Goal: Transaction & Acquisition: Purchase product/service

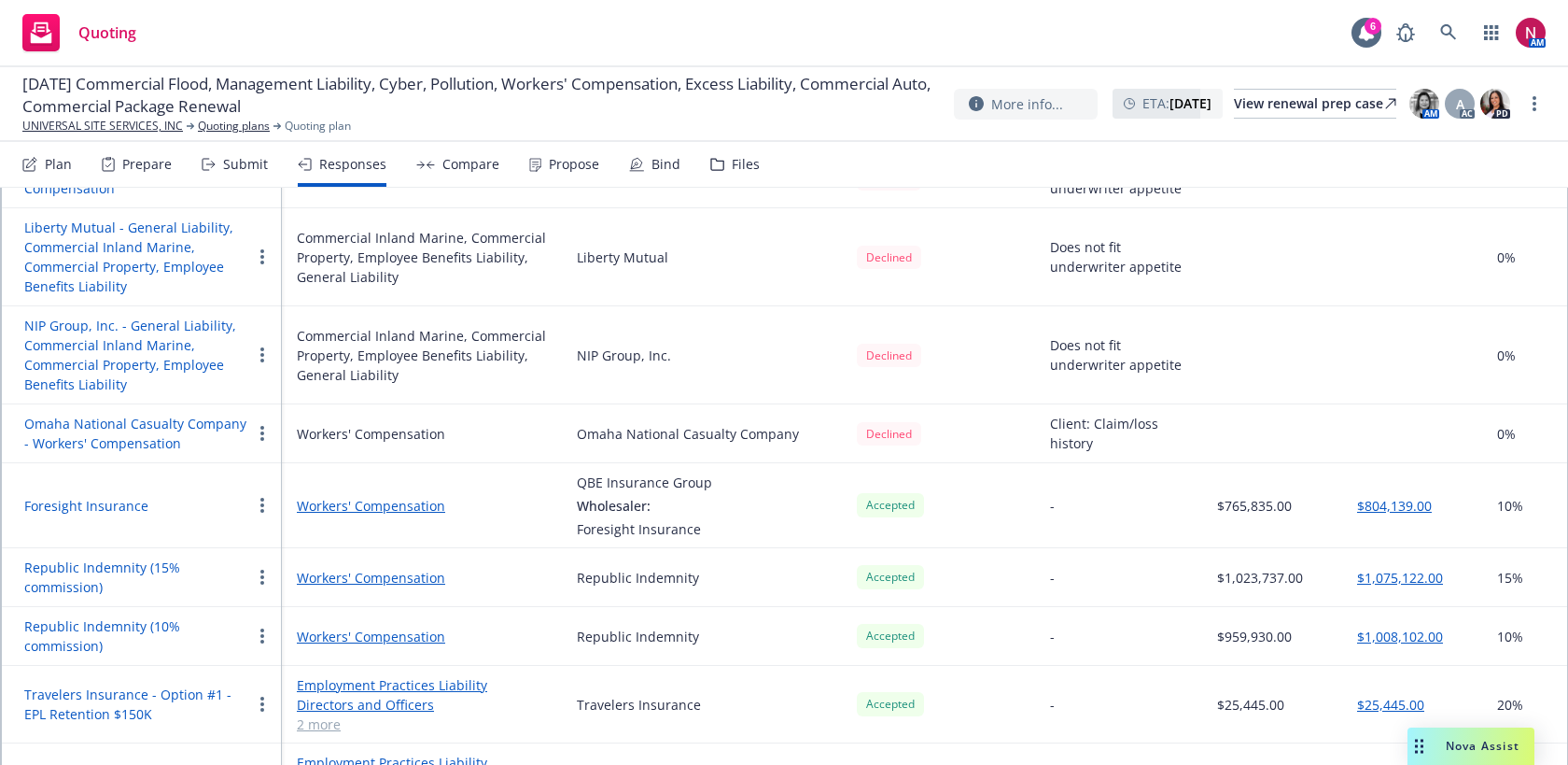
scroll to position [1756, 0]
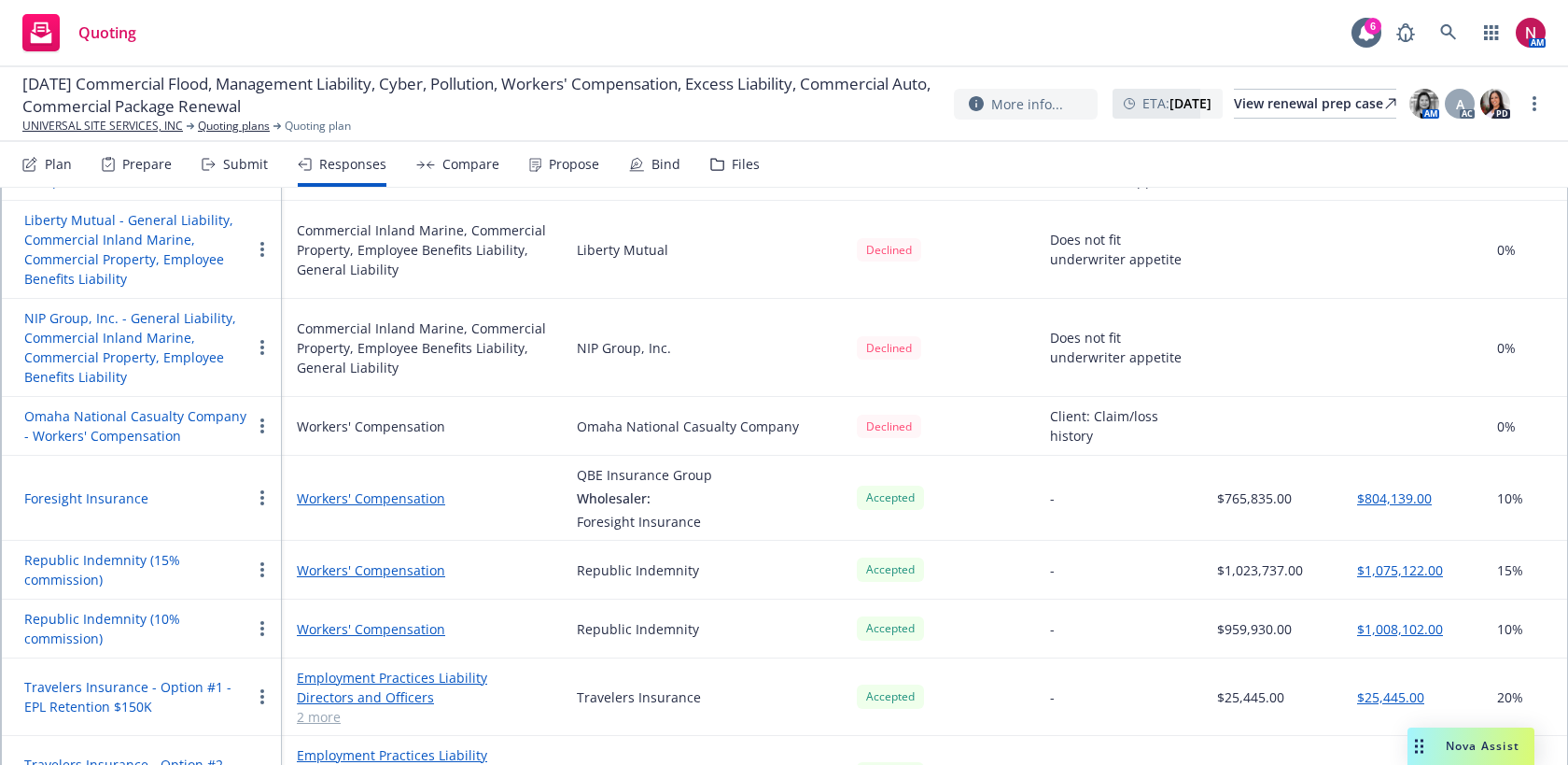
click at [231, 168] on div "Submit" at bounding box center [245, 165] width 45 height 15
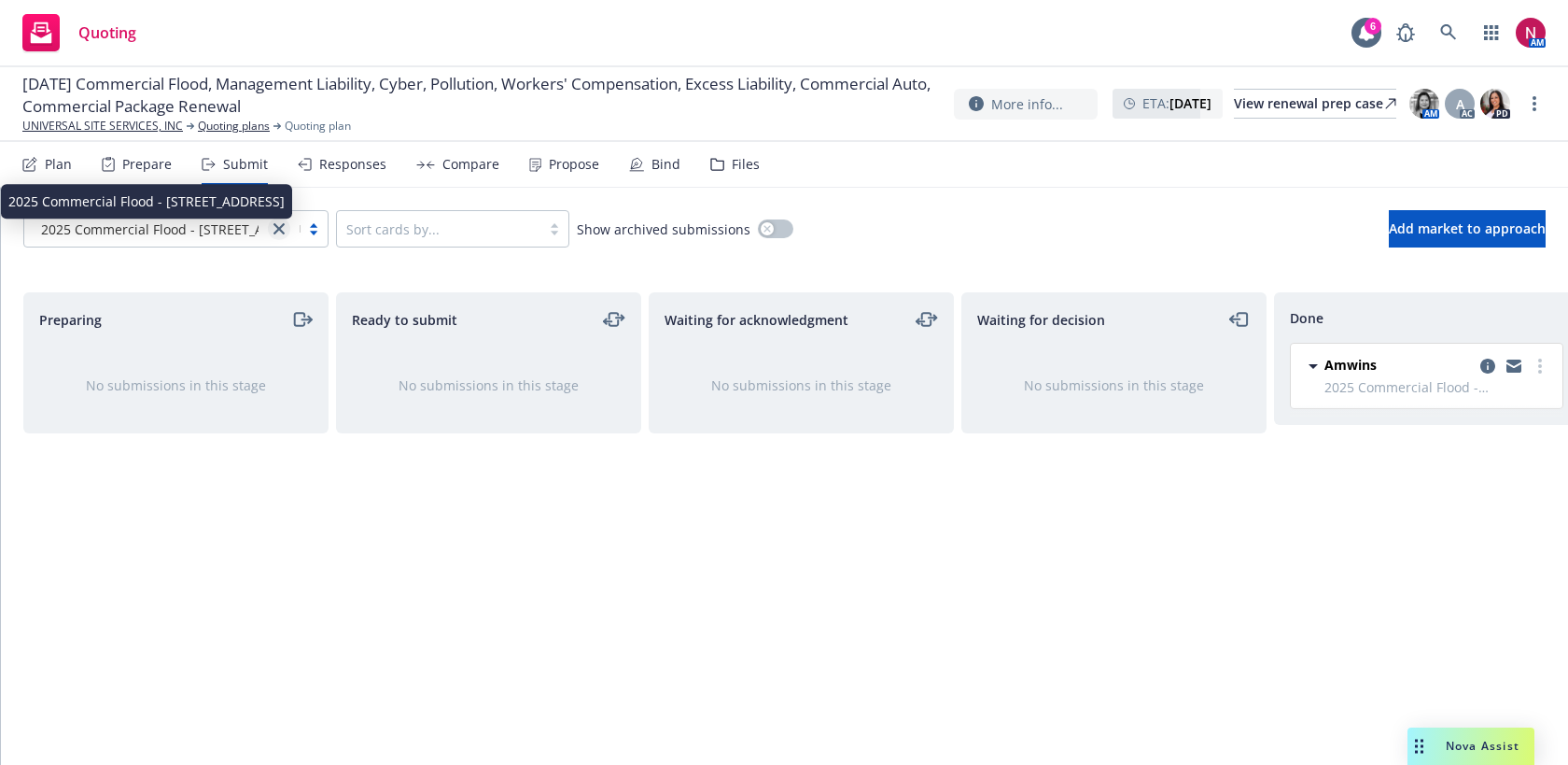
click at [275, 231] on icon "close" at bounding box center [279, 229] width 11 height 11
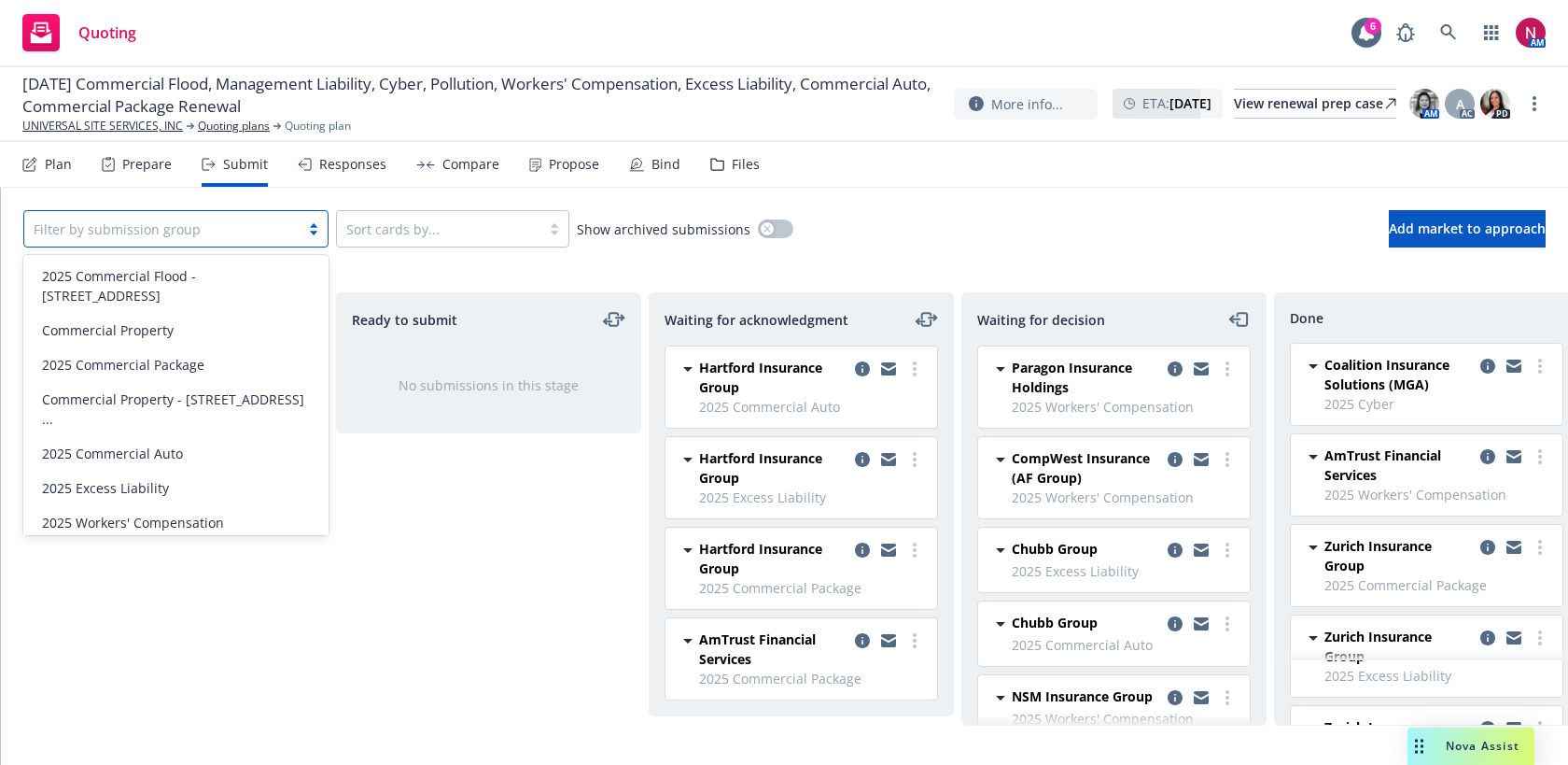
click at [194, 547] on div "2025 Pollution" at bounding box center [175, 556] width 283 height 20
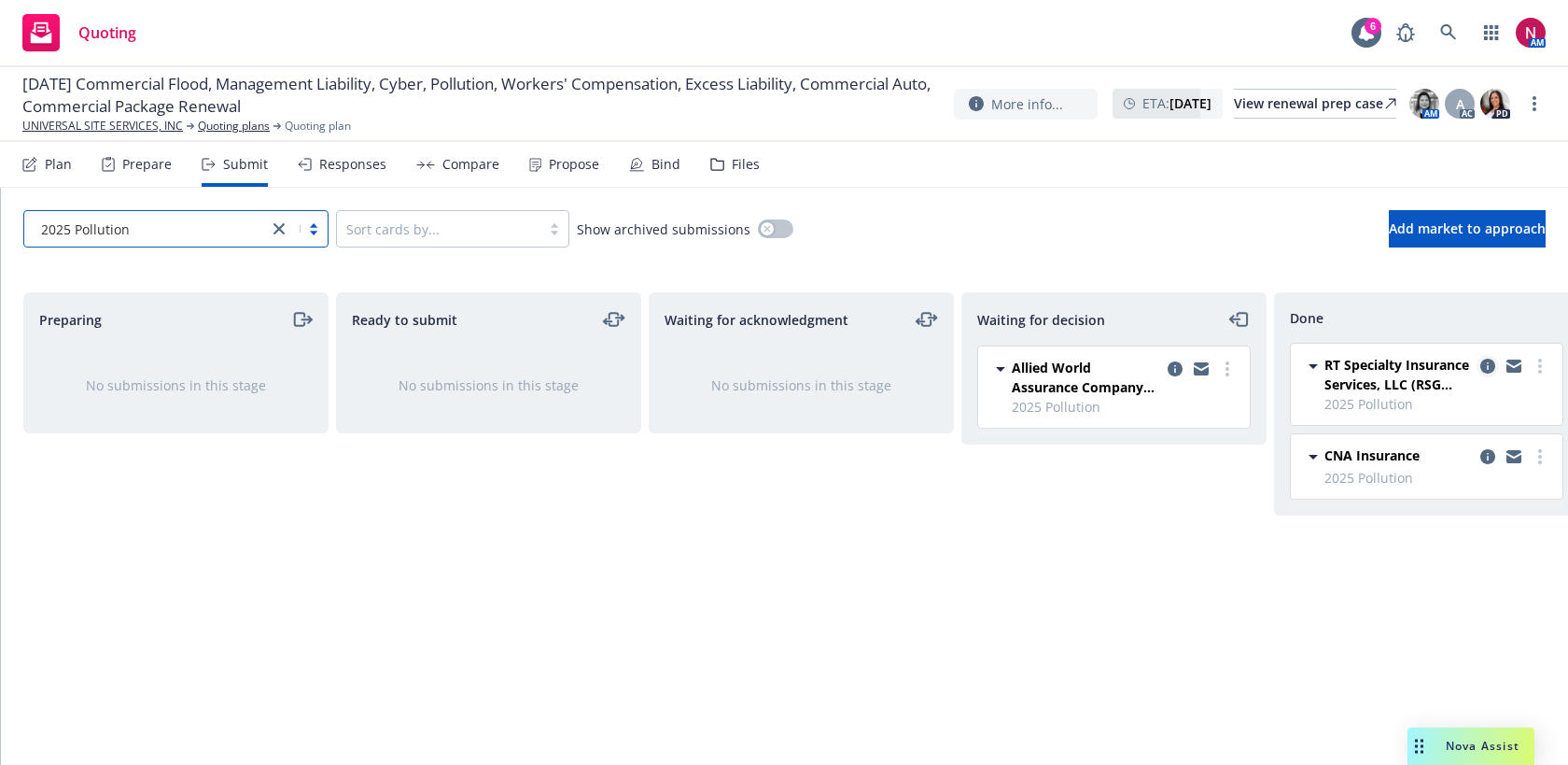
click at [1488, 366] on icon "copy logging email" at bounding box center [1488, 366] width 15 height 15
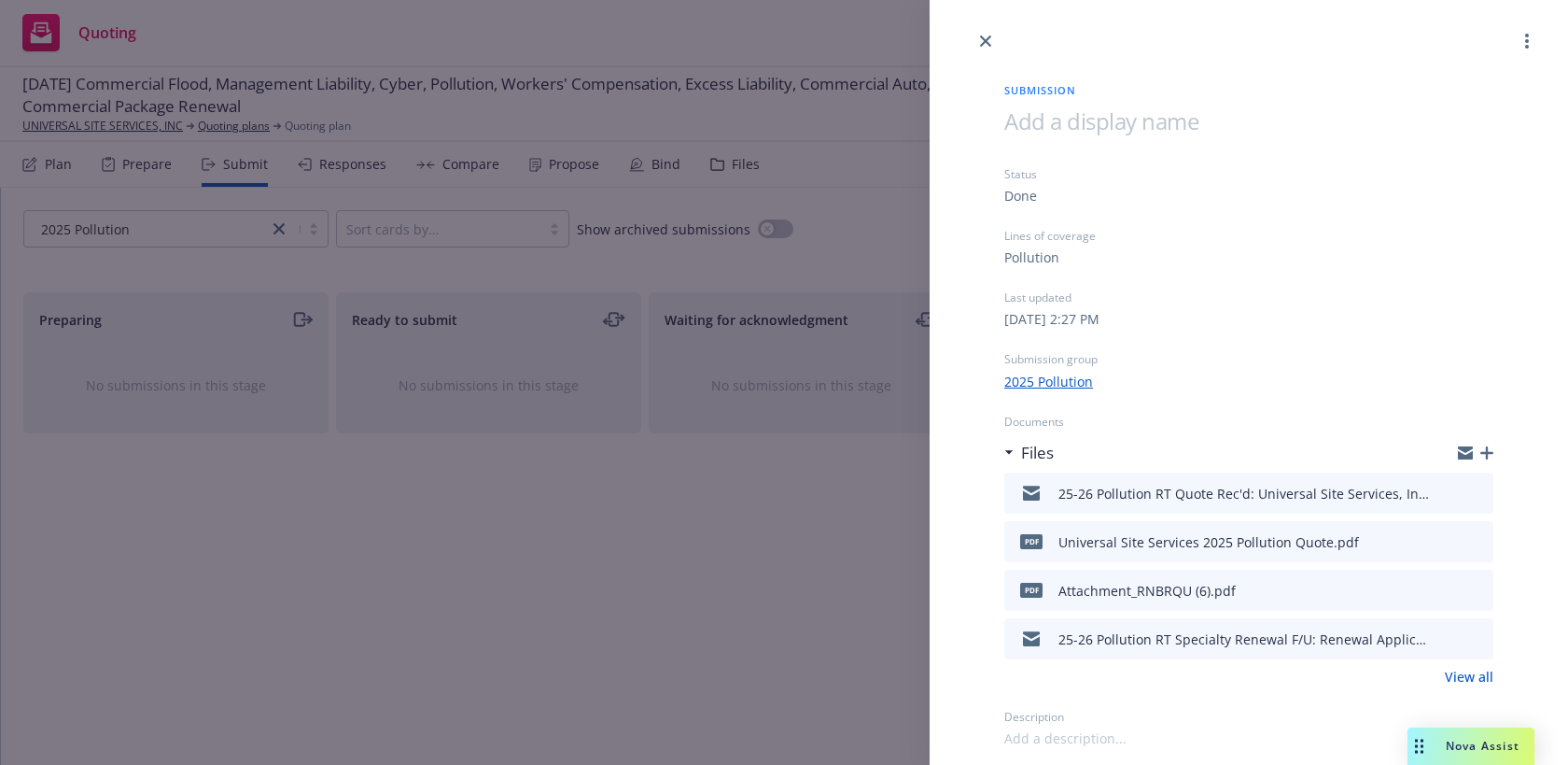
click at [1479, 541] on icon "preview file" at bounding box center [1477, 541] width 17 height 13
click at [1480, 589] on icon "preview file" at bounding box center [1477, 590] width 17 height 13
click at [990, 38] on icon "close" at bounding box center [986, 41] width 11 height 11
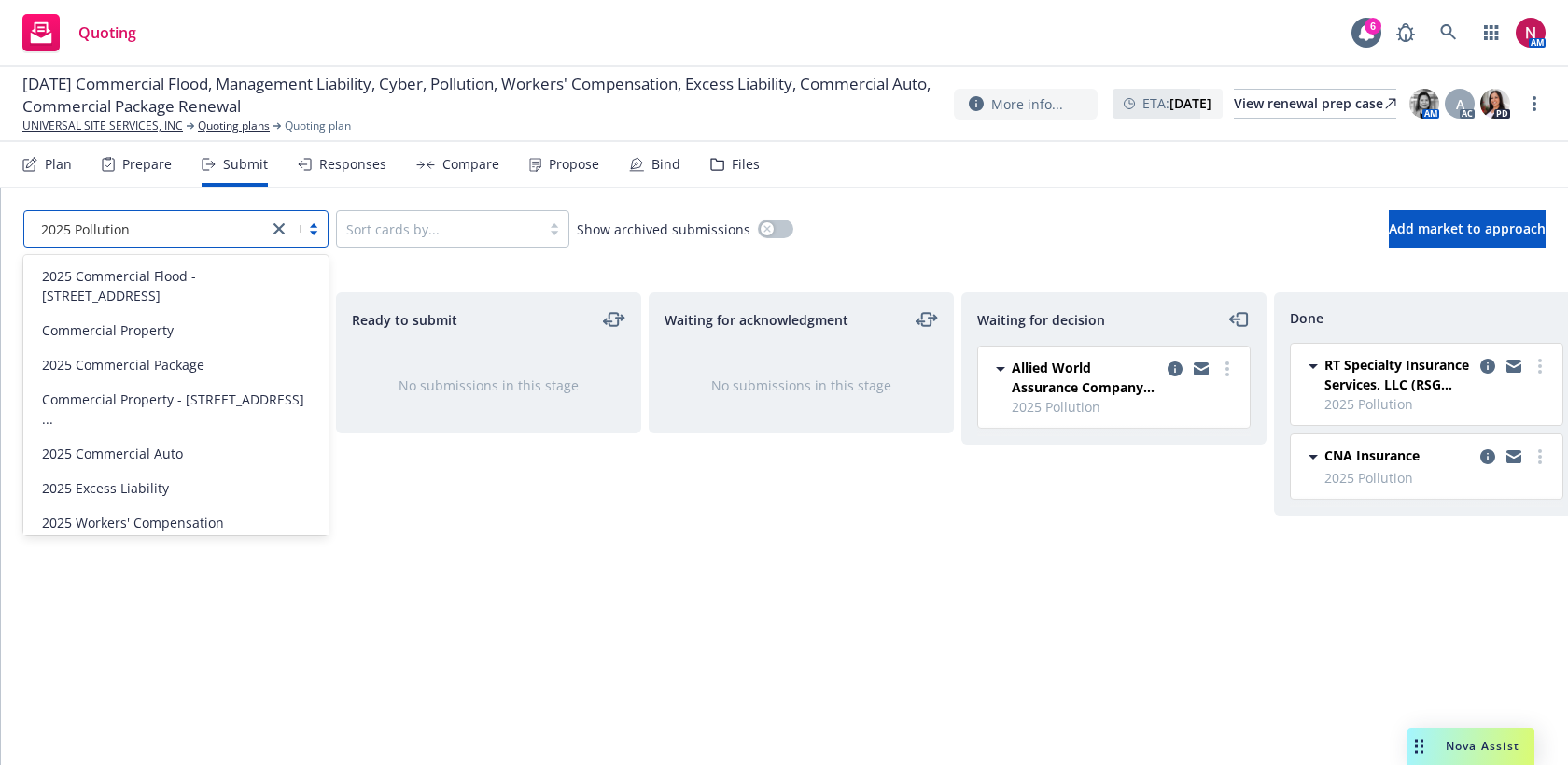
click at [234, 238] on div at bounding box center [146, 229] width 225 height 23
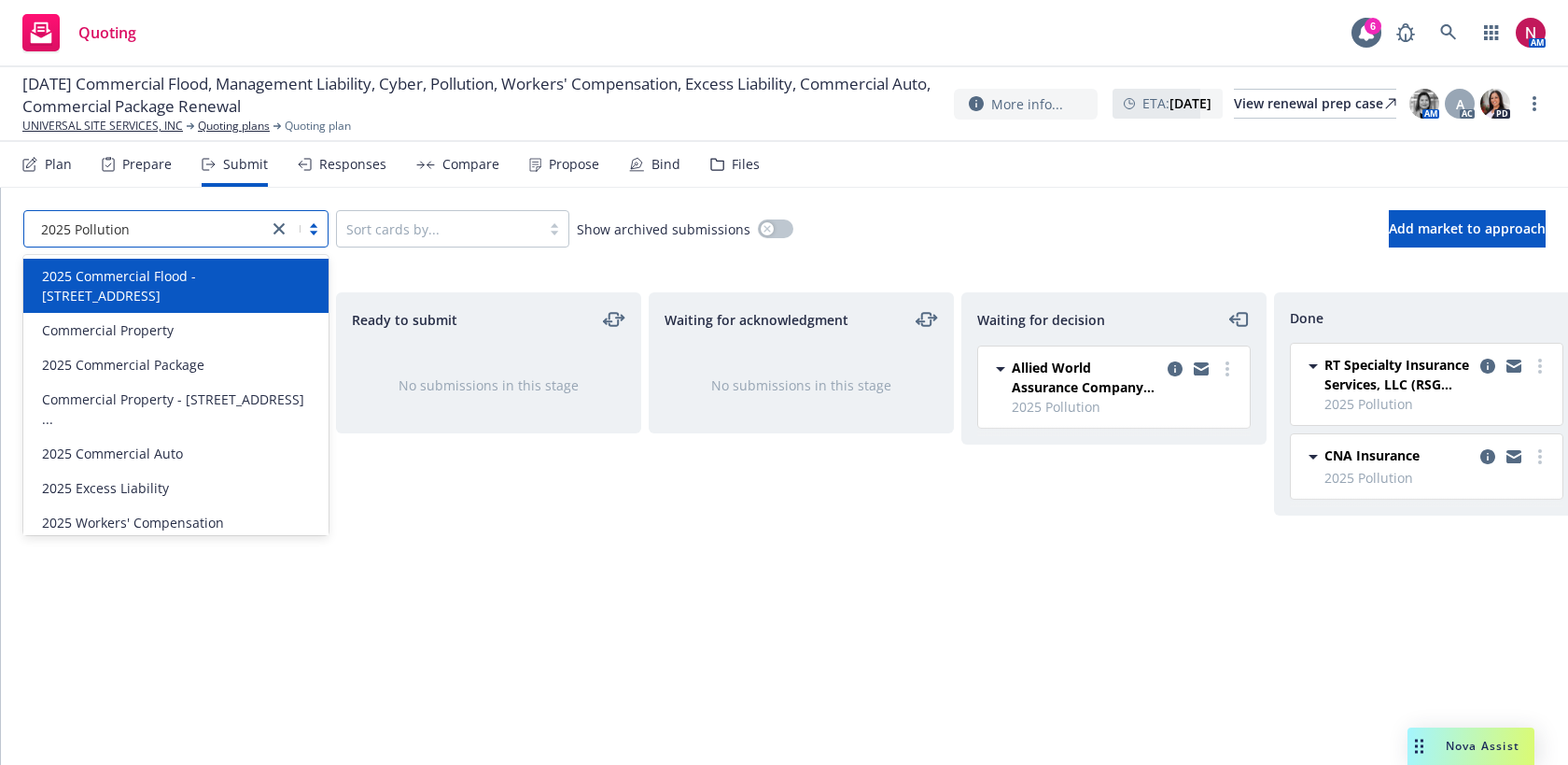
click at [218, 279] on span "2025 Commercial Flood - [STREET_ADDRESS]" at bounding box center [179, 285] width 275 height 39
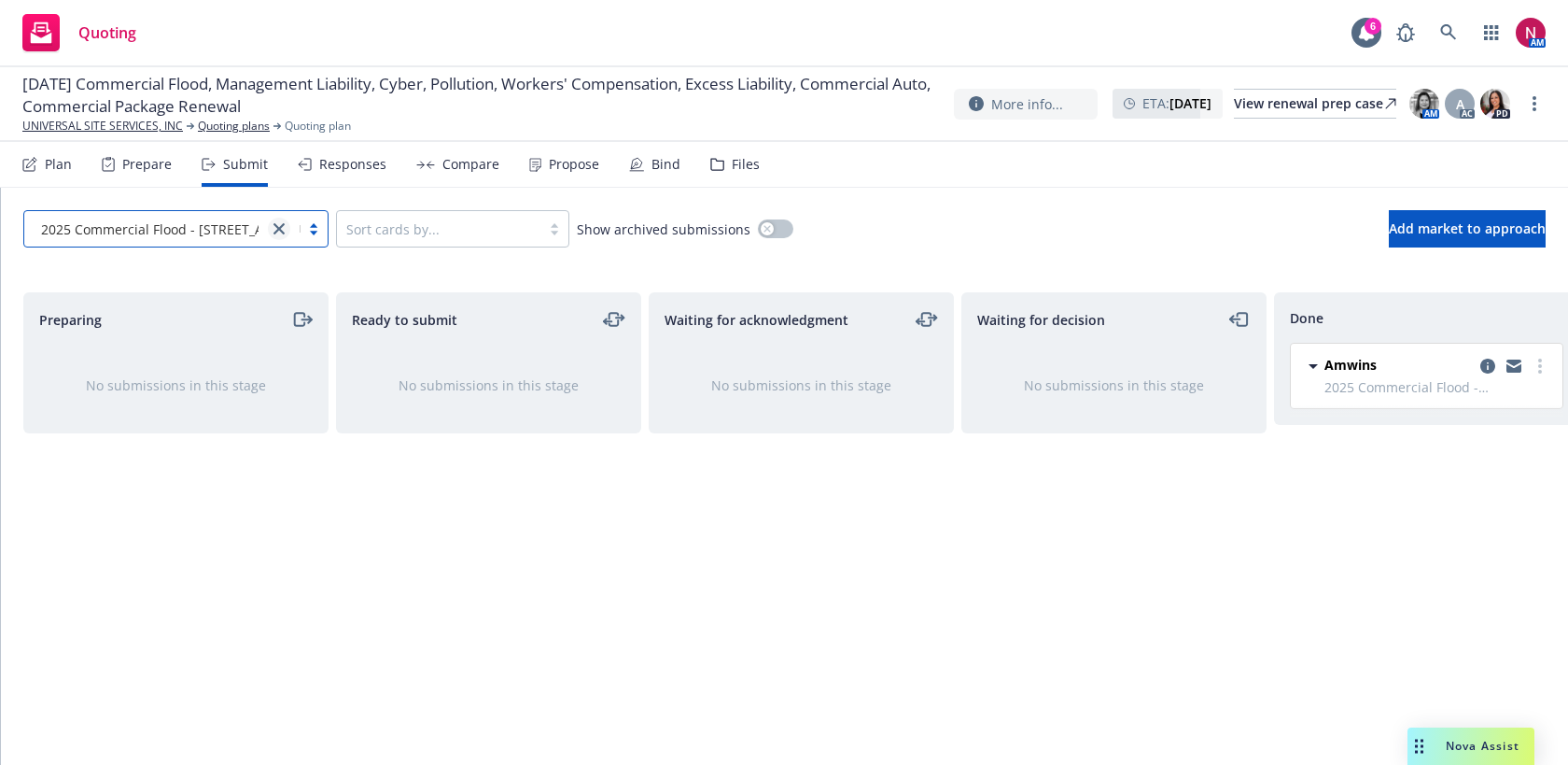
click at [280, 225] on icon "close" at bounding box center [279, 229] width 11 height 11
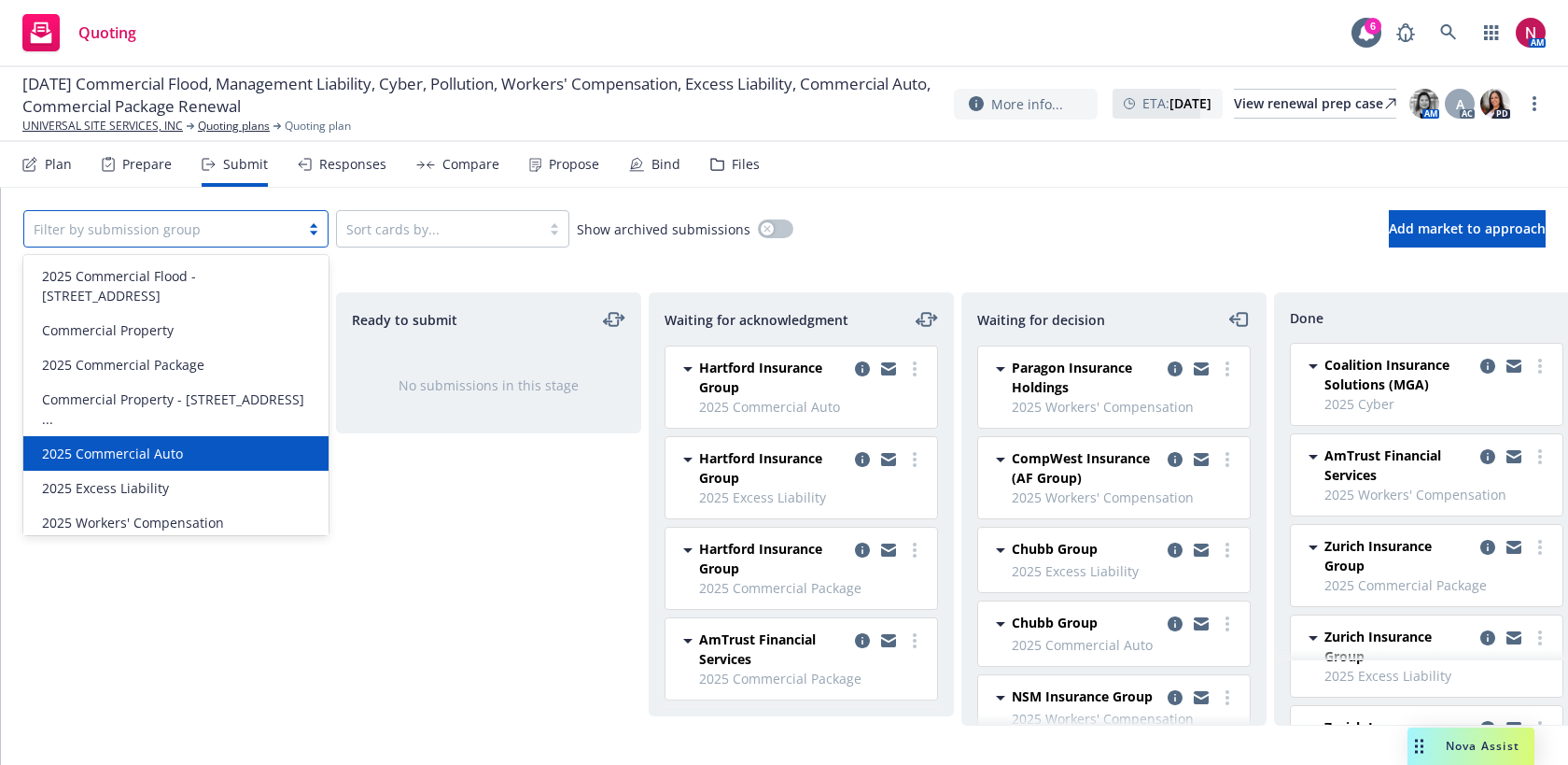
click at [184, 444] on div "2025 Commercial Auto" at bounding box center [175, 453] width 283 height 20
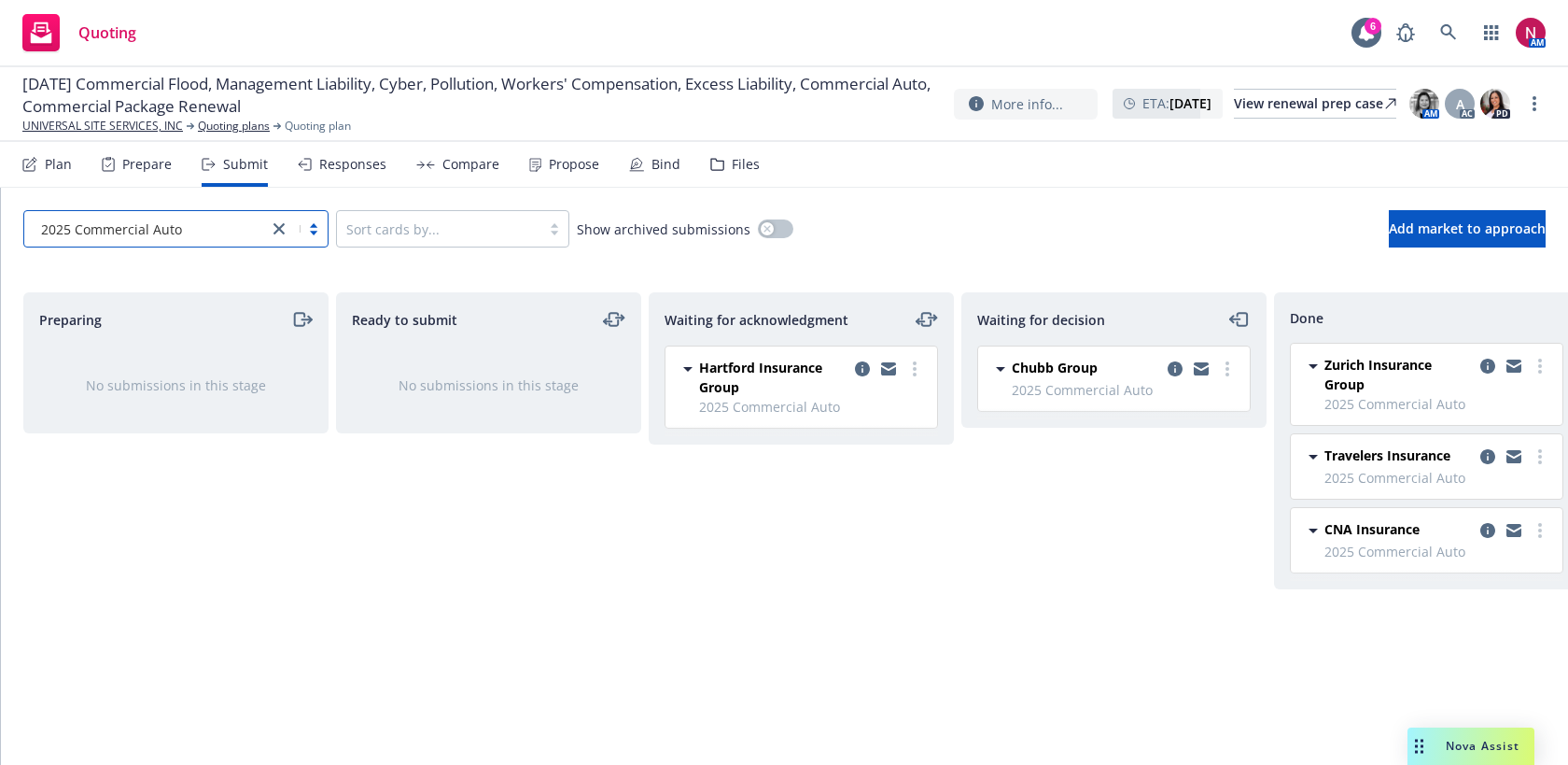
click at [221, 233] on div "2025 Commercial Auto" at bounding box center [146, 229] width 225 height 20
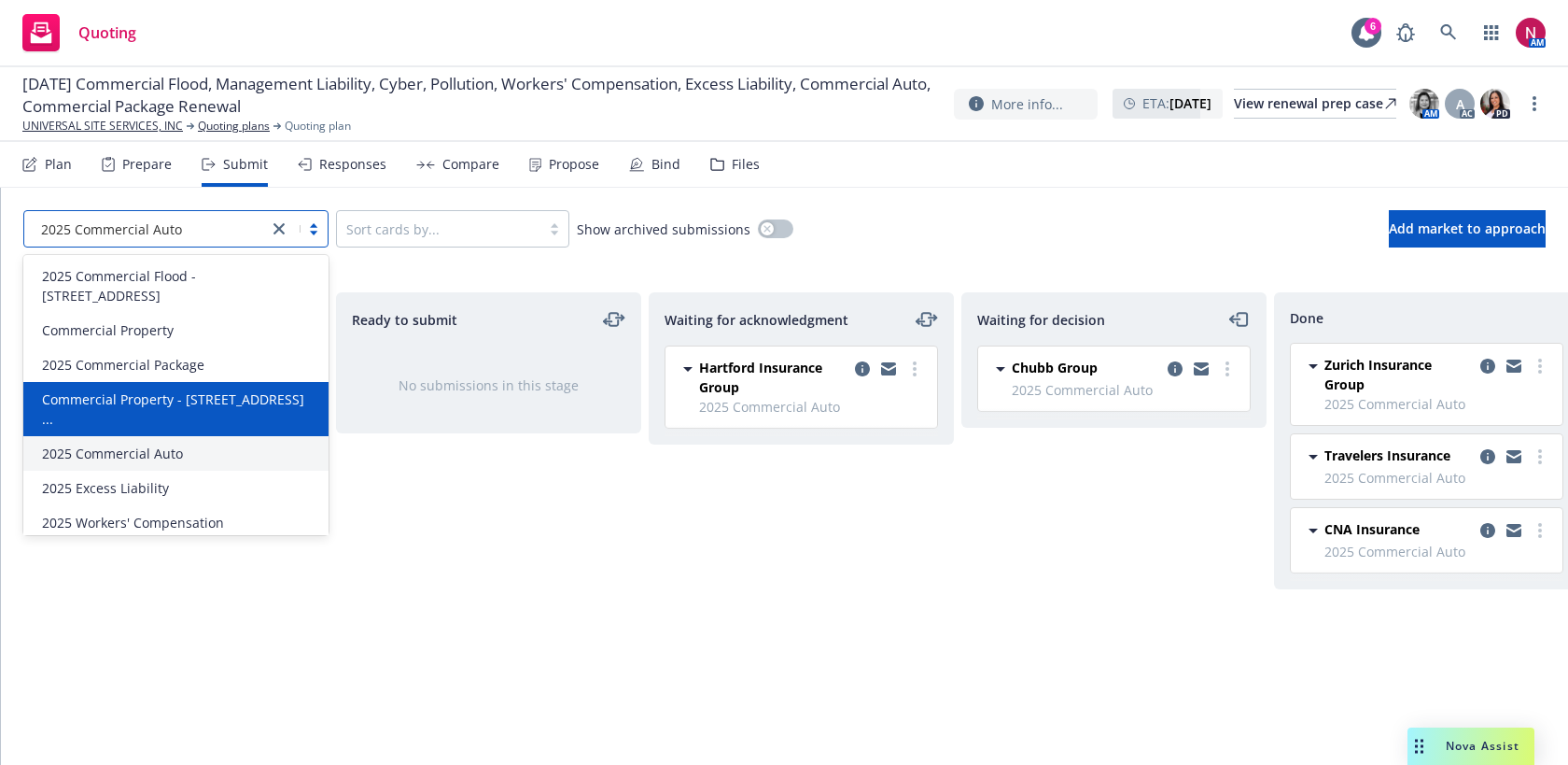
scroll to position [72, 0]
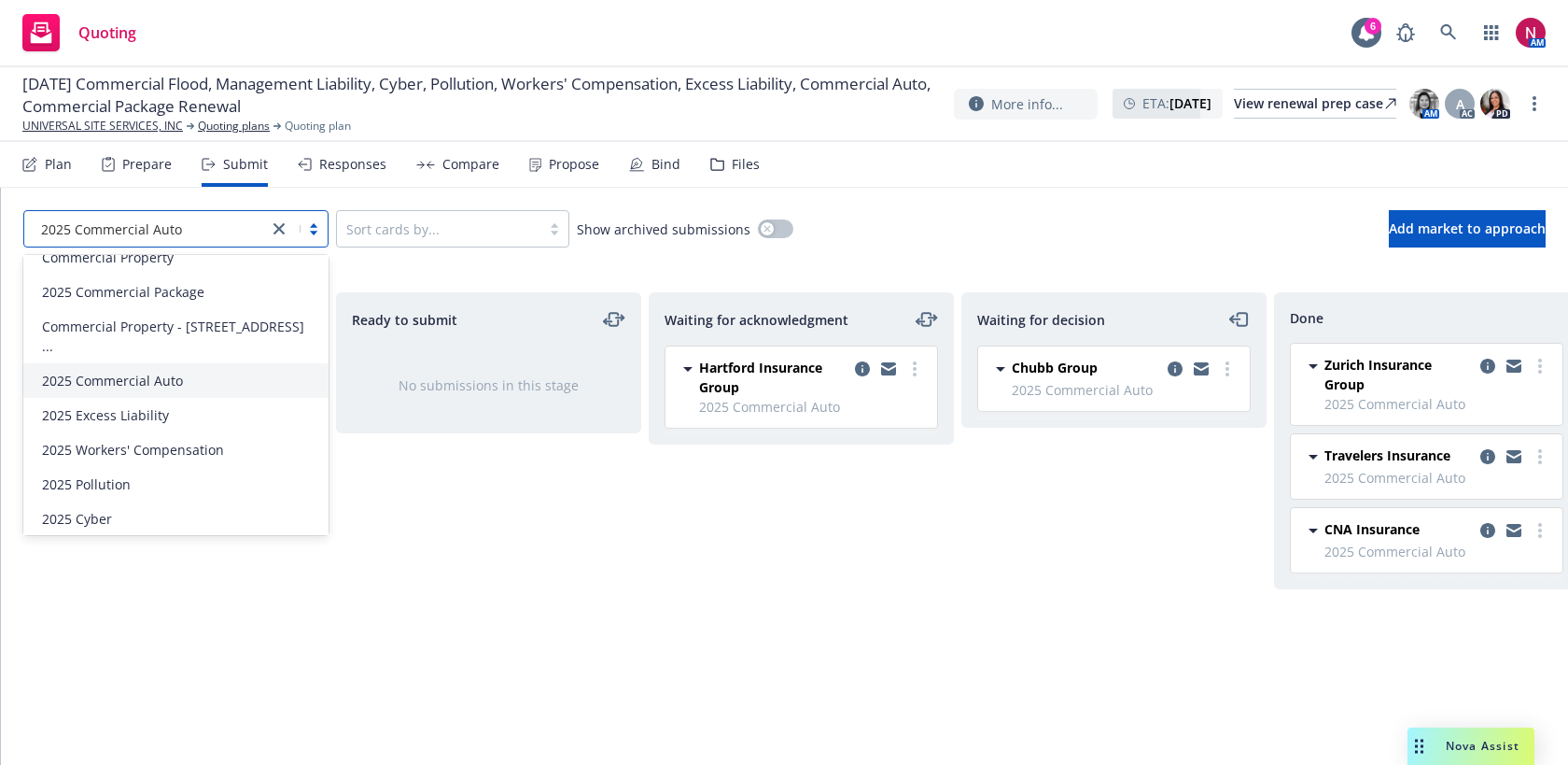
click at [204, 543] on span "2025 Management Liability" at bounding box center [126, 553] width 169 height 20
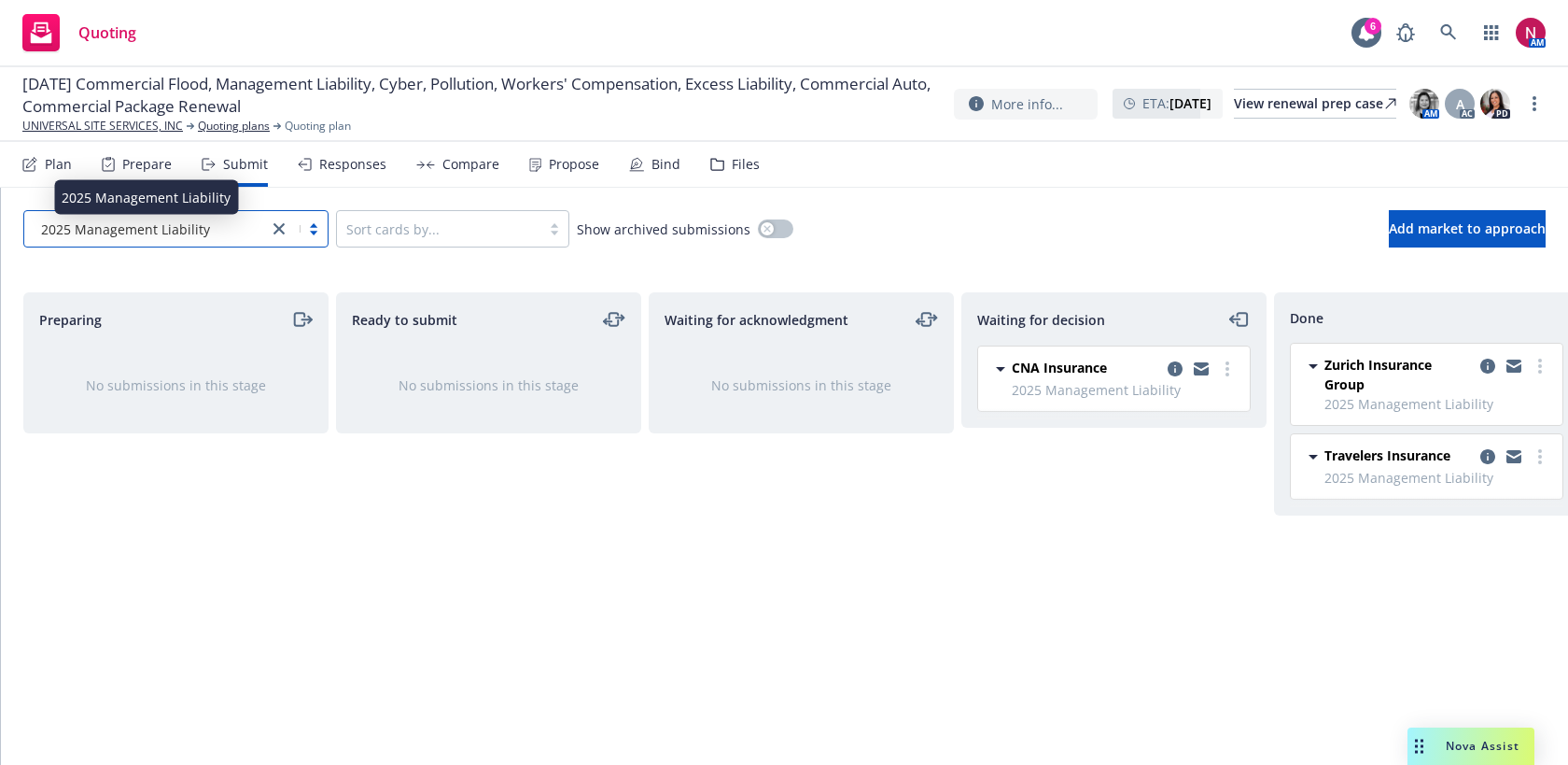
click at [189, 231] on span "2025 Management Liability" at bounding box center [125, 229] width 169 height 20
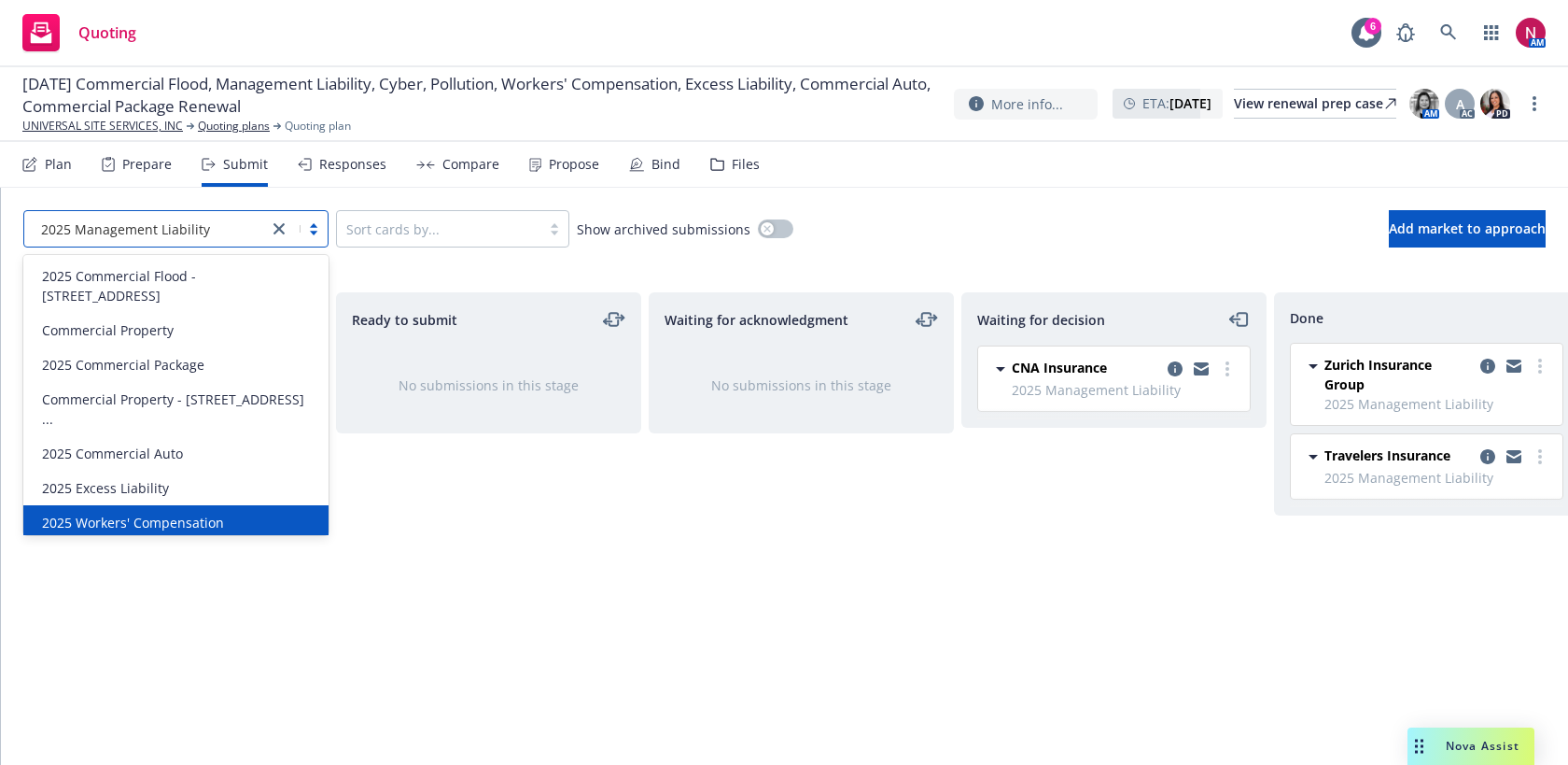
click at [211, 513] on span "2025 Workers' Compensation" at bounding box center [132, 522] width 182 height 20
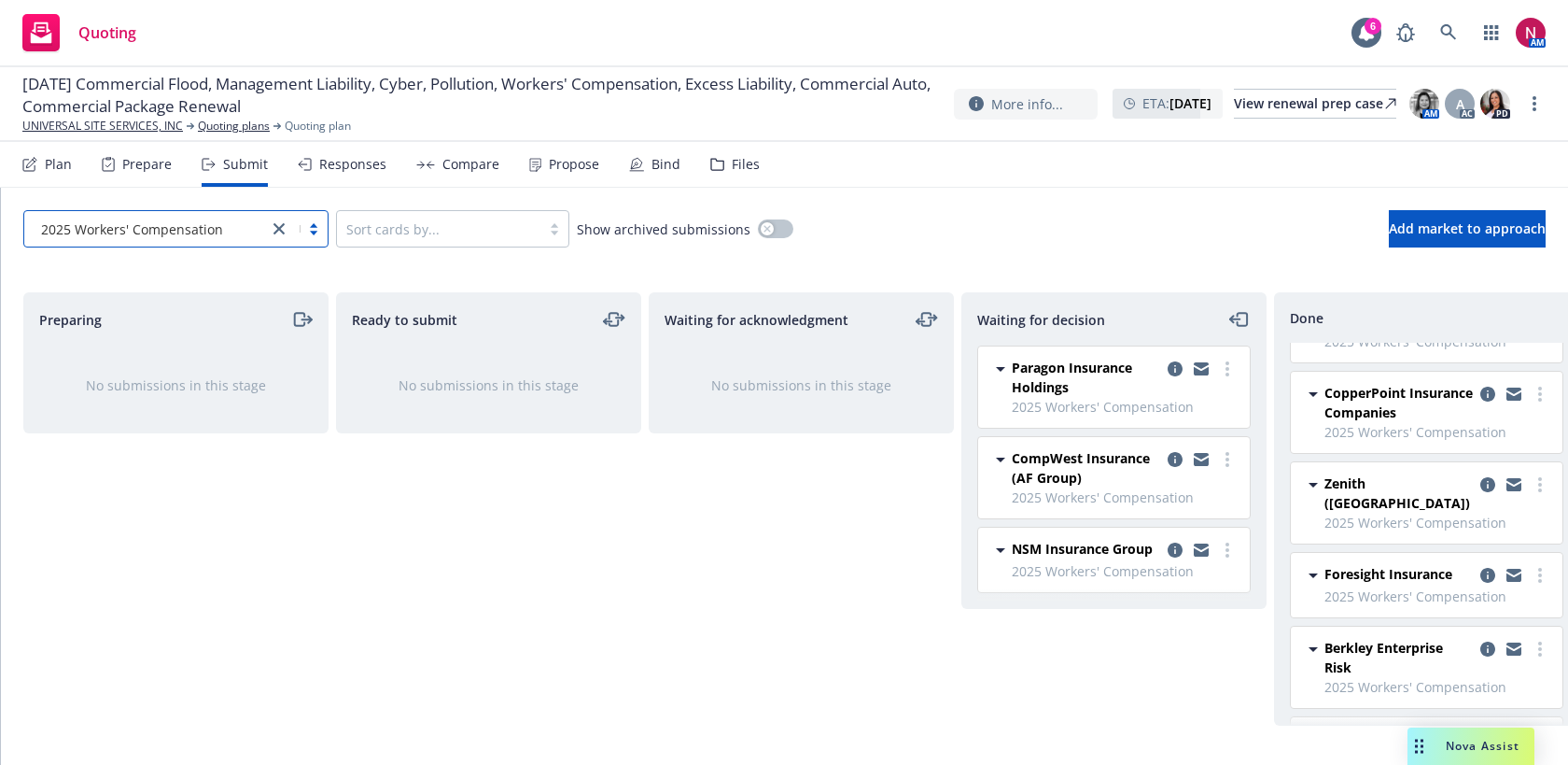
scroll to position [724, 0]
click at [1483, 395] on icon "copy logging email" at bounding box center [1488, 391] width 15 height 15
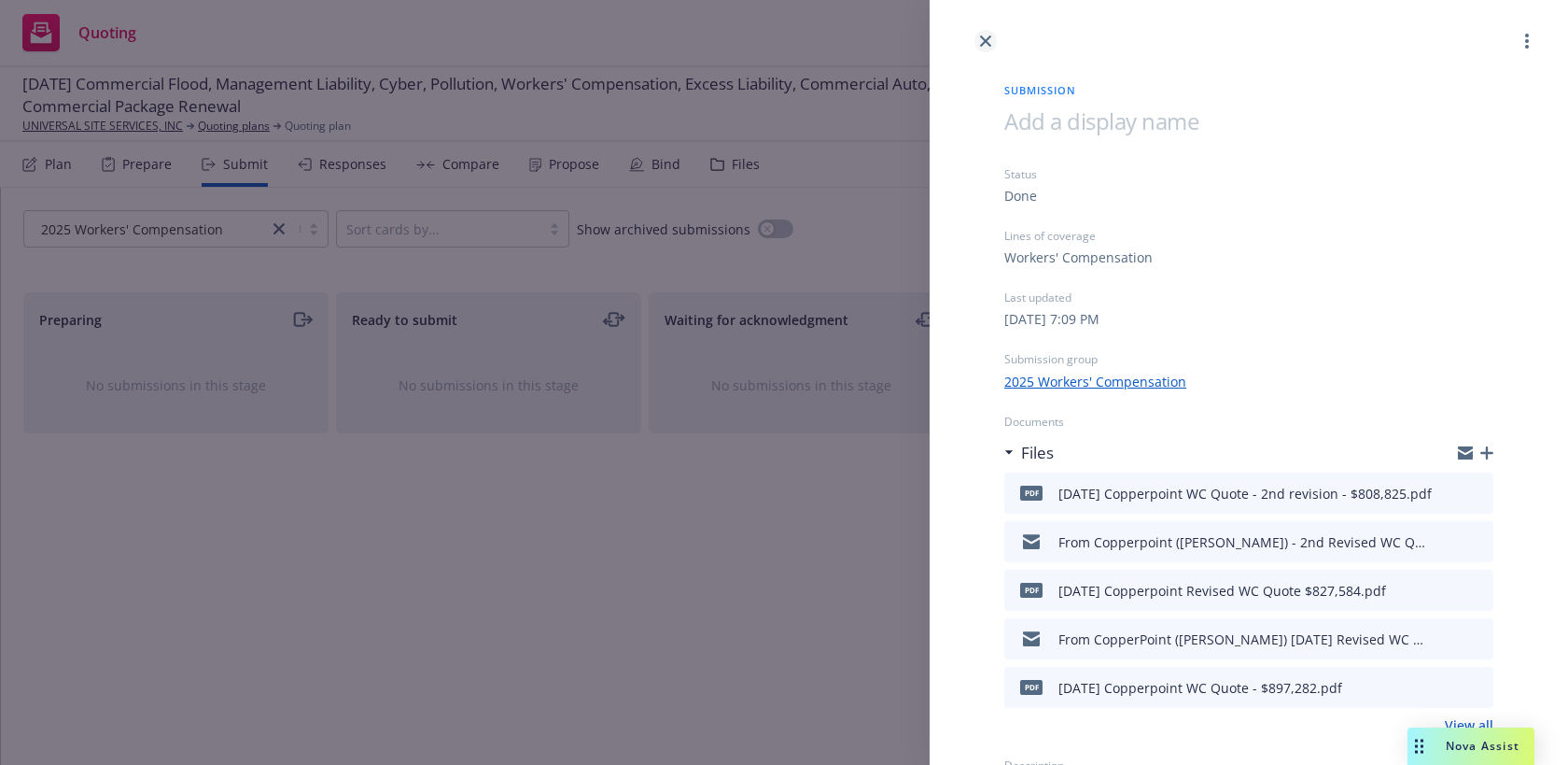
click at [981, 38] on icon "close" at bounding box center [986, 41] width 11 height 11
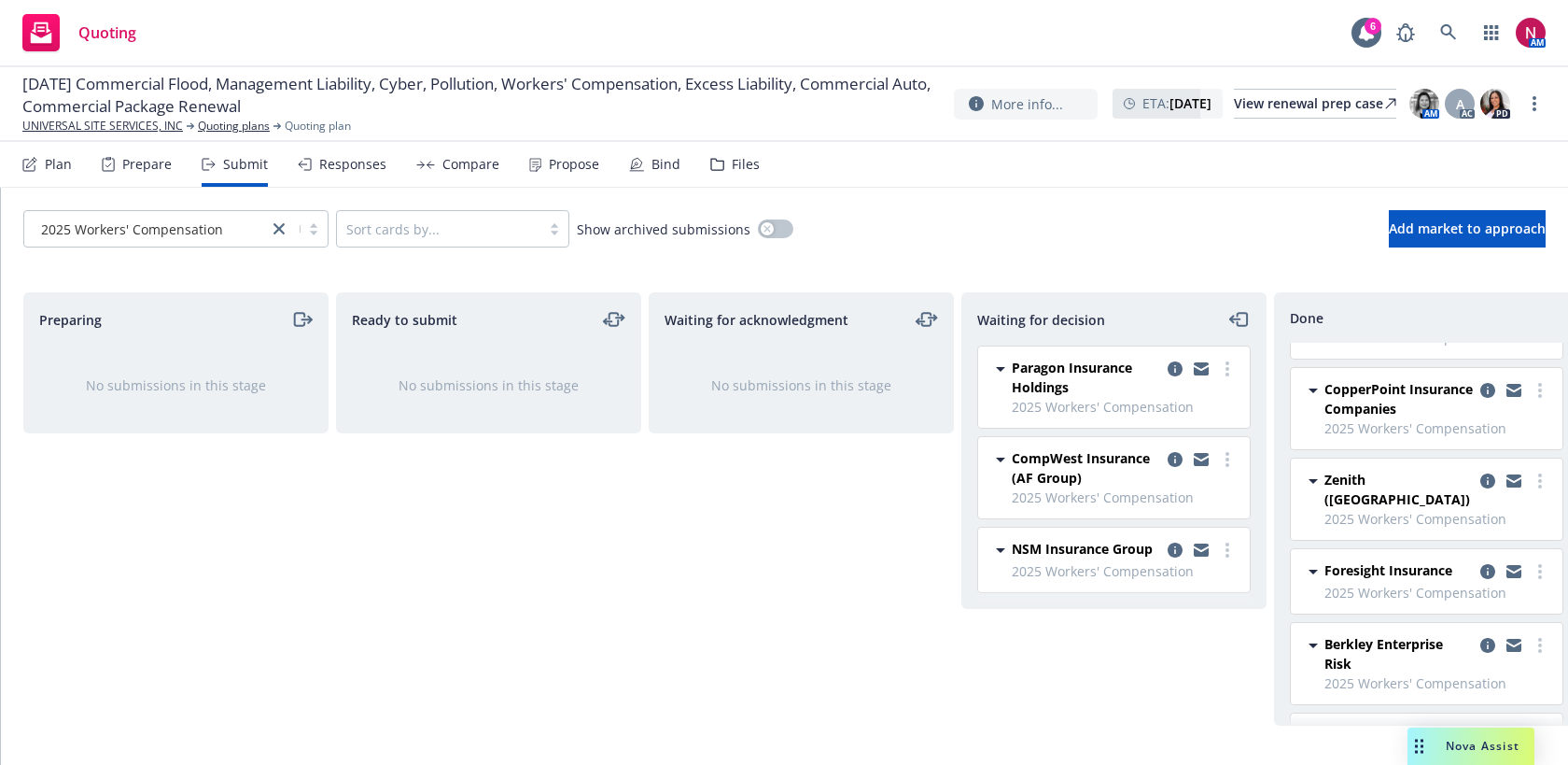
click at [183, 227] on span "2025 Workers' Compensation" at bounding box center [131, 229] width 182 height 20
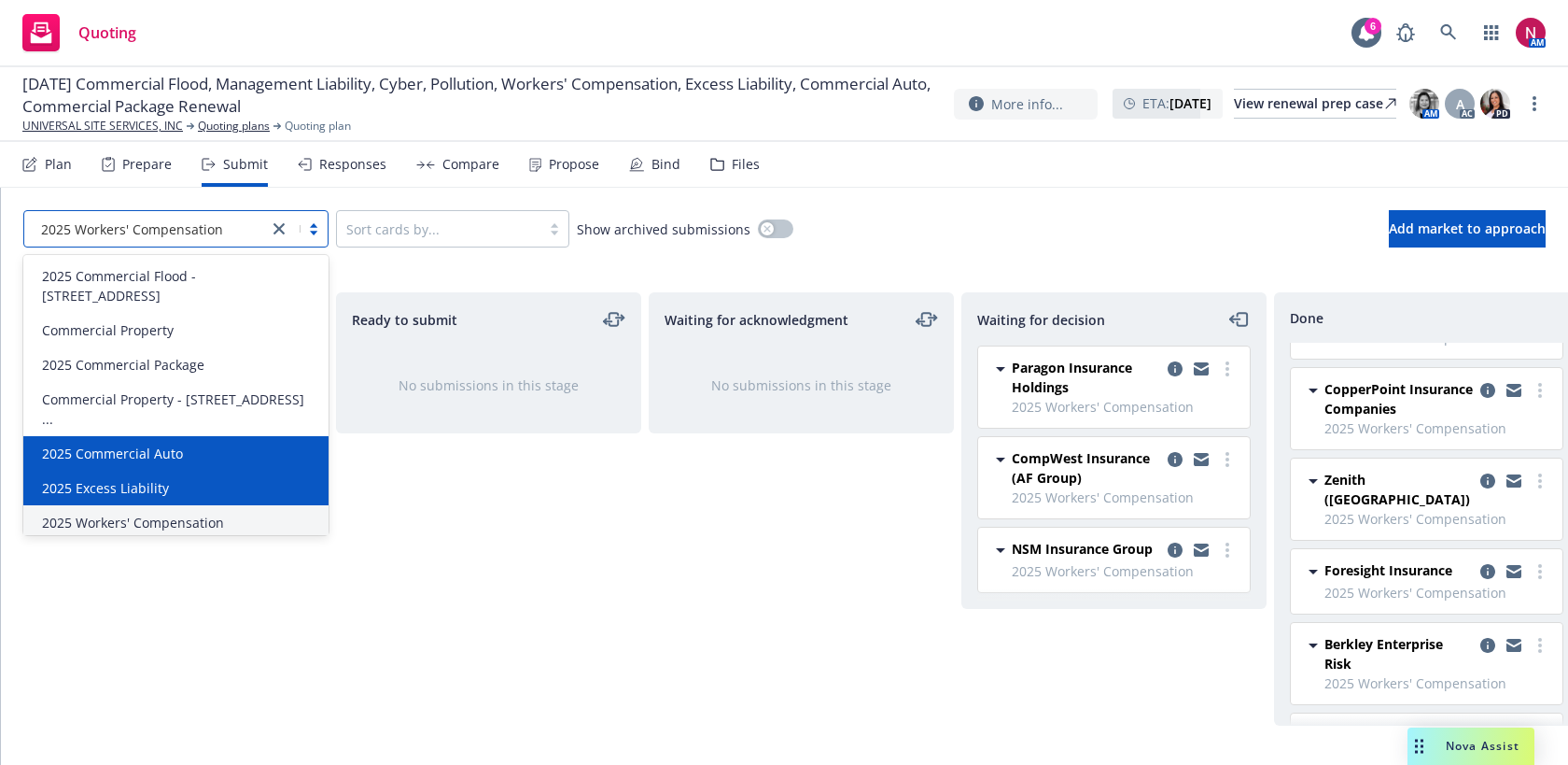
click at [163, 444] on span "2025 Commercial Auto" at bounding box center [112, 453] width 141 height 20
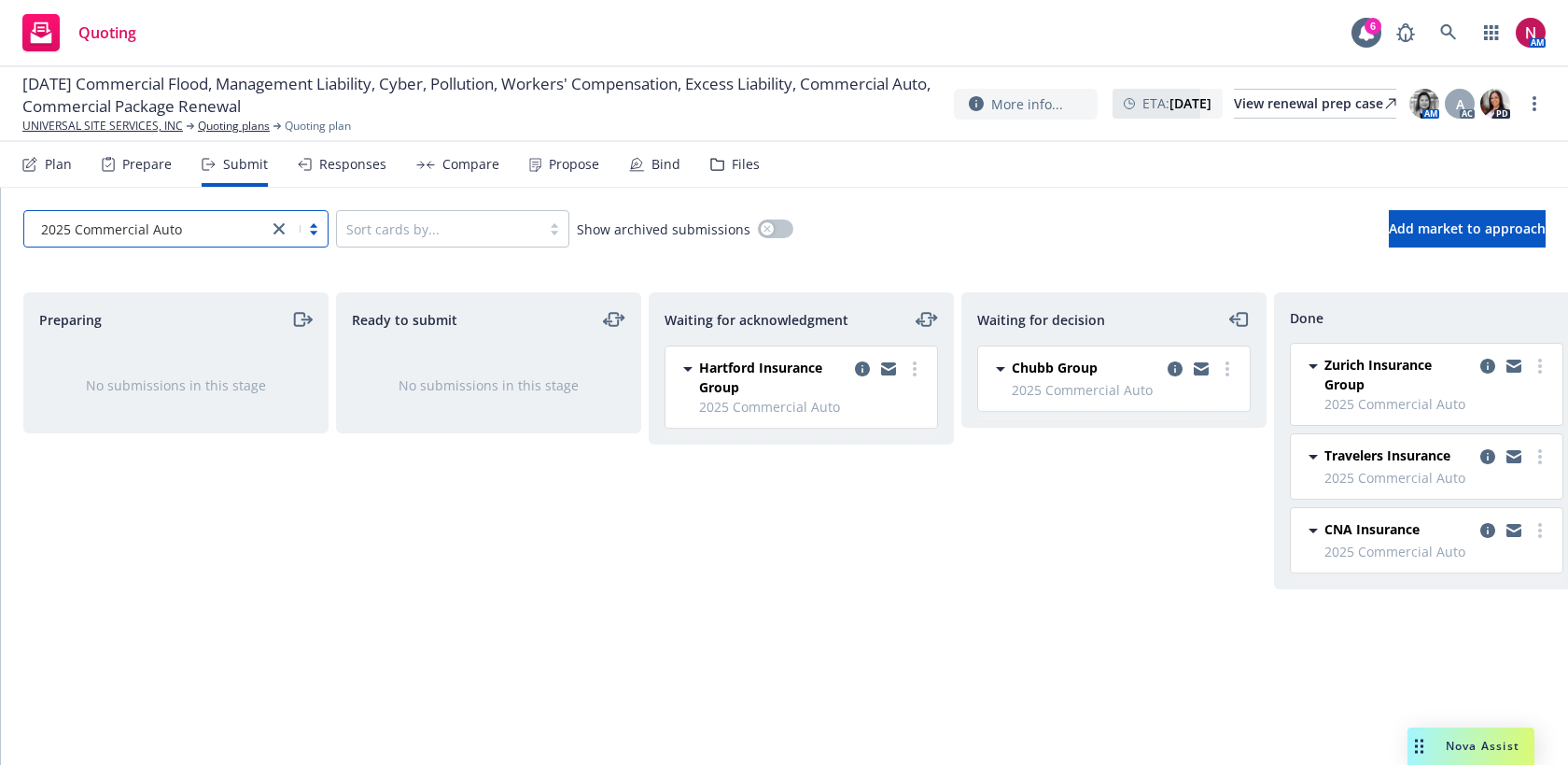
click at [208, 242] on div "2025 Commercial Auto" at bounding box center [146, 228] width 244 height 30
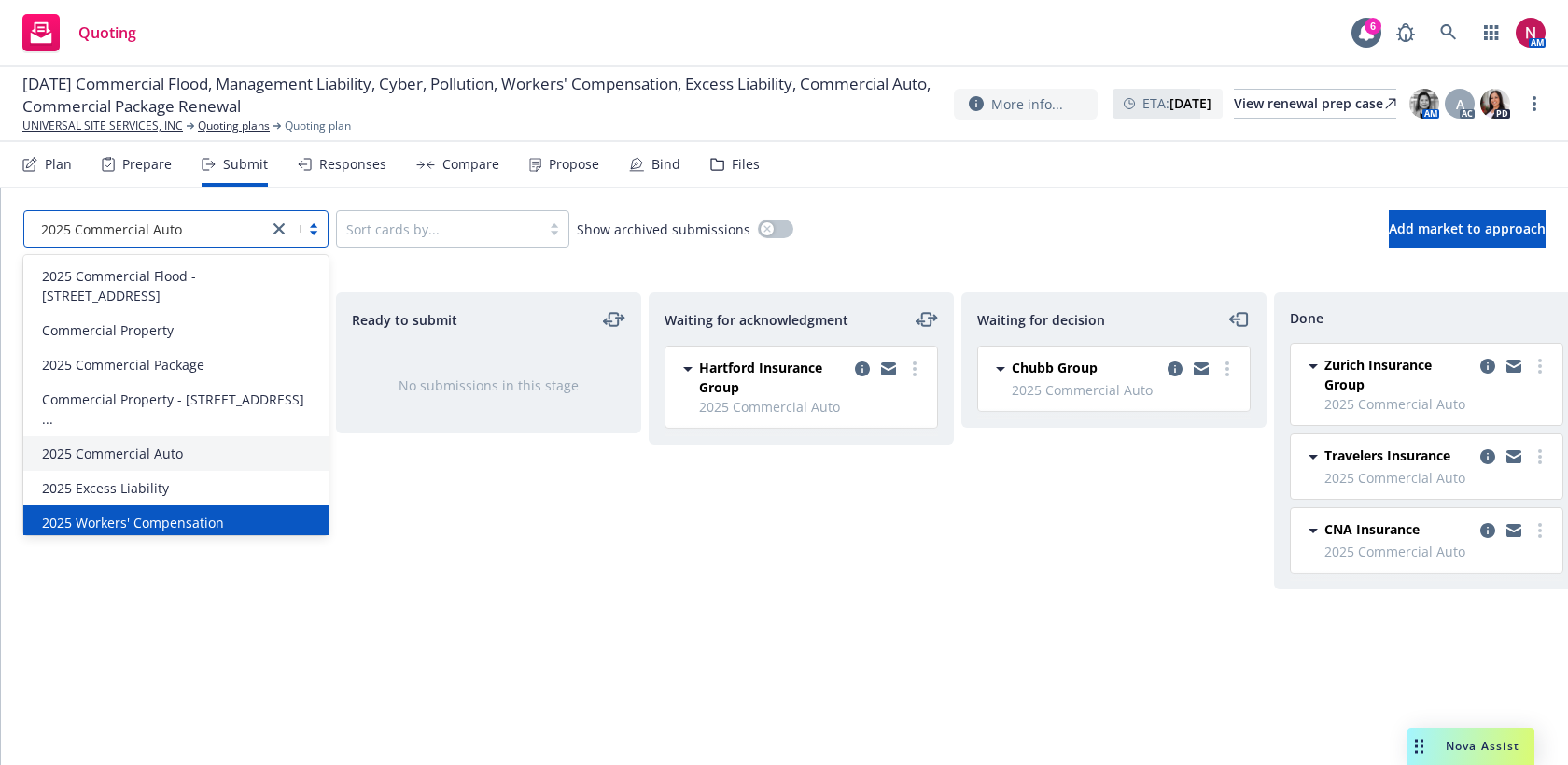
scroll to position [72, 0]
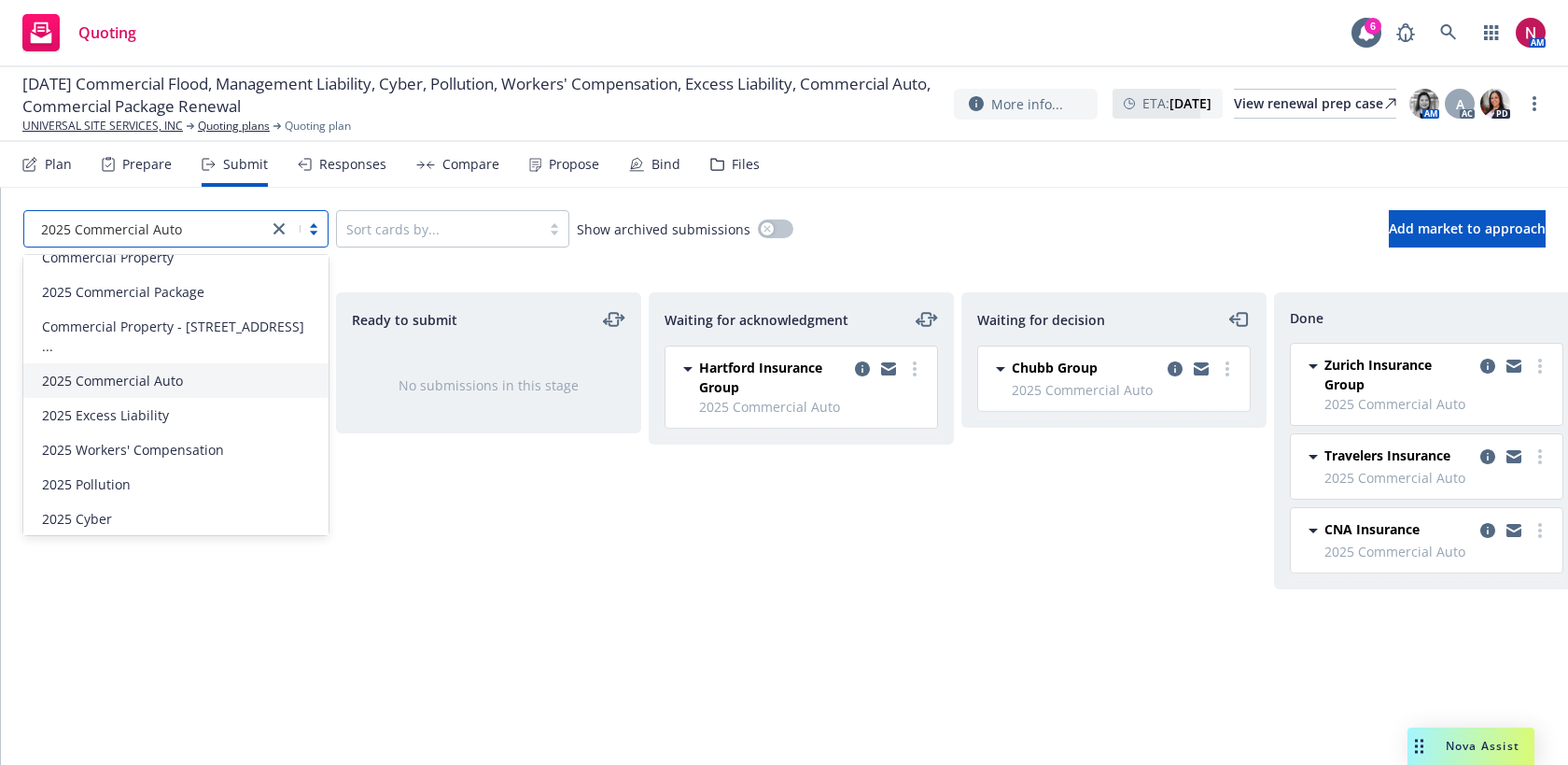
click at [211, 543] on div "2025 Management Liability" at bounding box center [175, 553] width 283 height 20
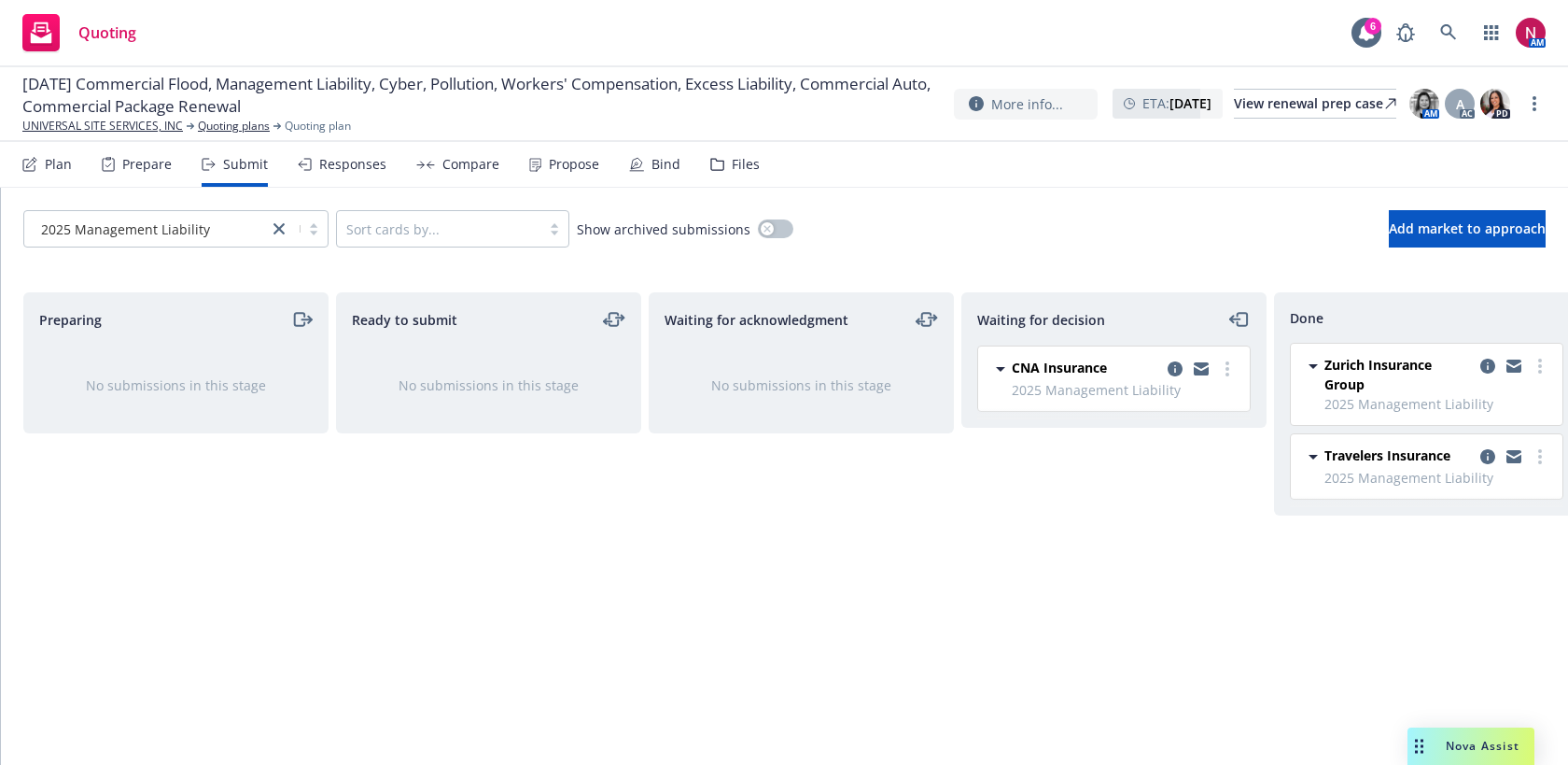
click at [374, 166] on div "Responses" at bounding box center [352, 165] width 68 height 15
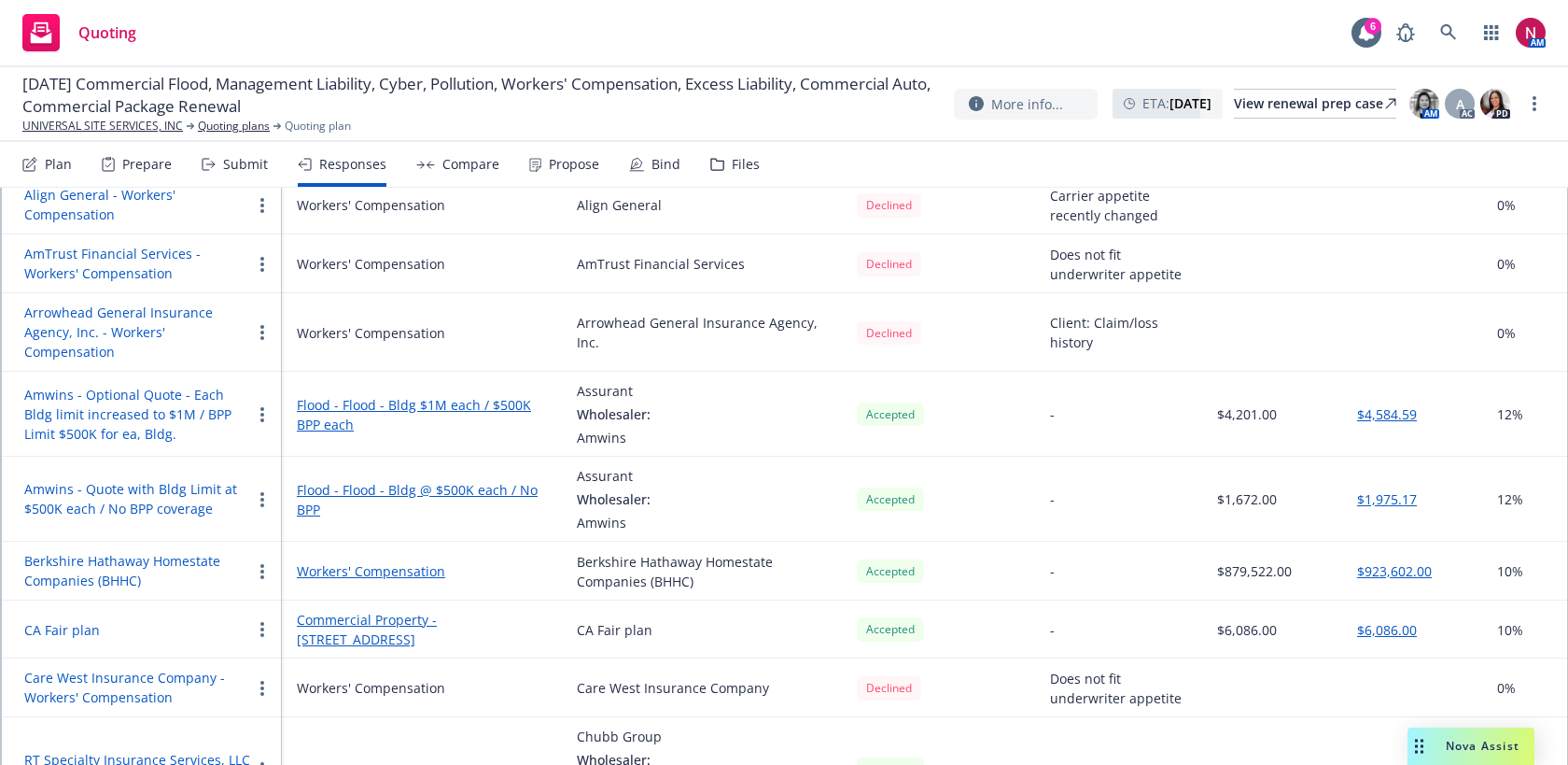
scroll to position [253, 0]
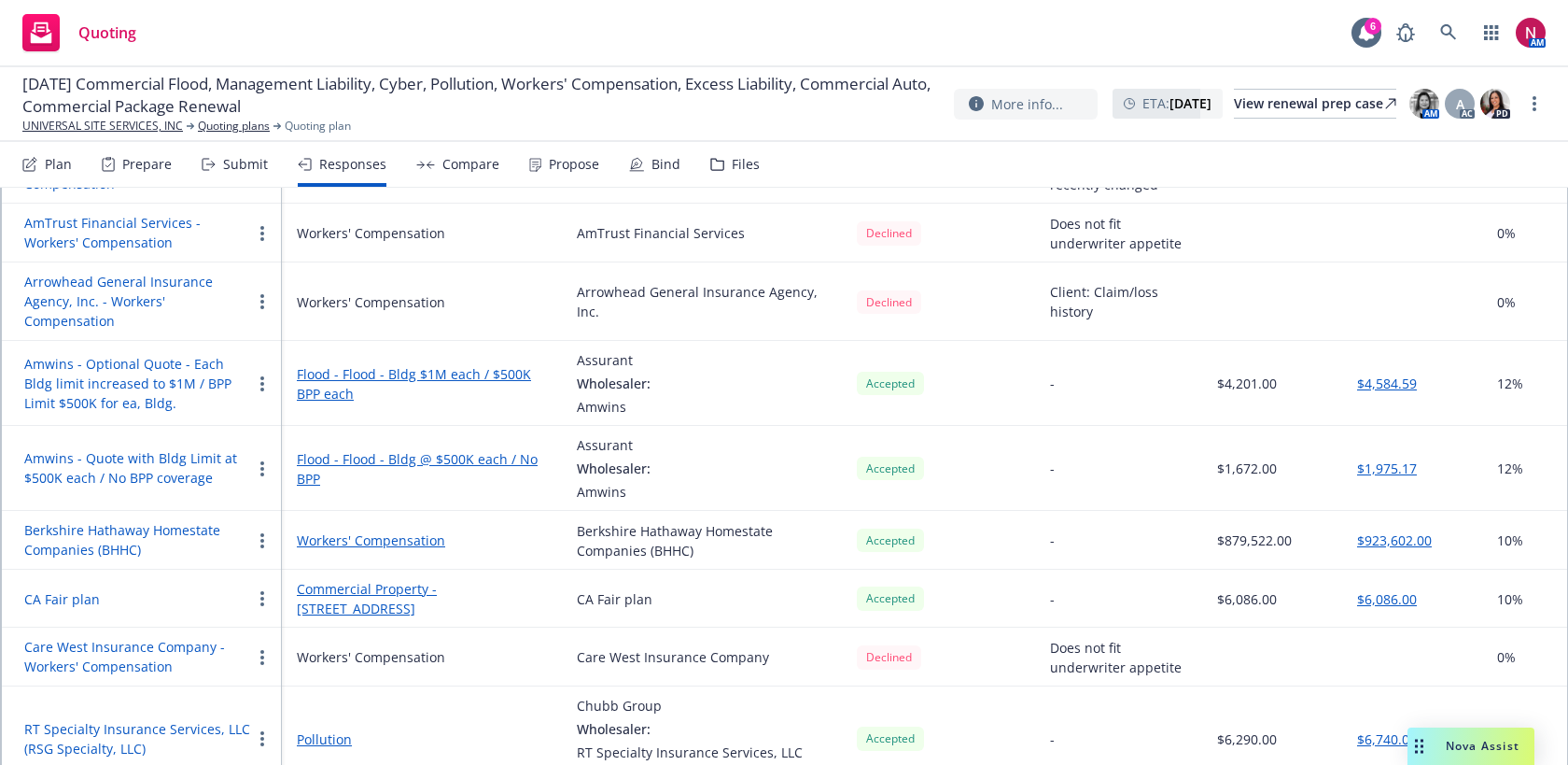
click at [196, 457] on button "Amwins - Quote with Bldg Limit at $500K each / No BPP coverage" at bounding box center [137, 467] width 227 height 39
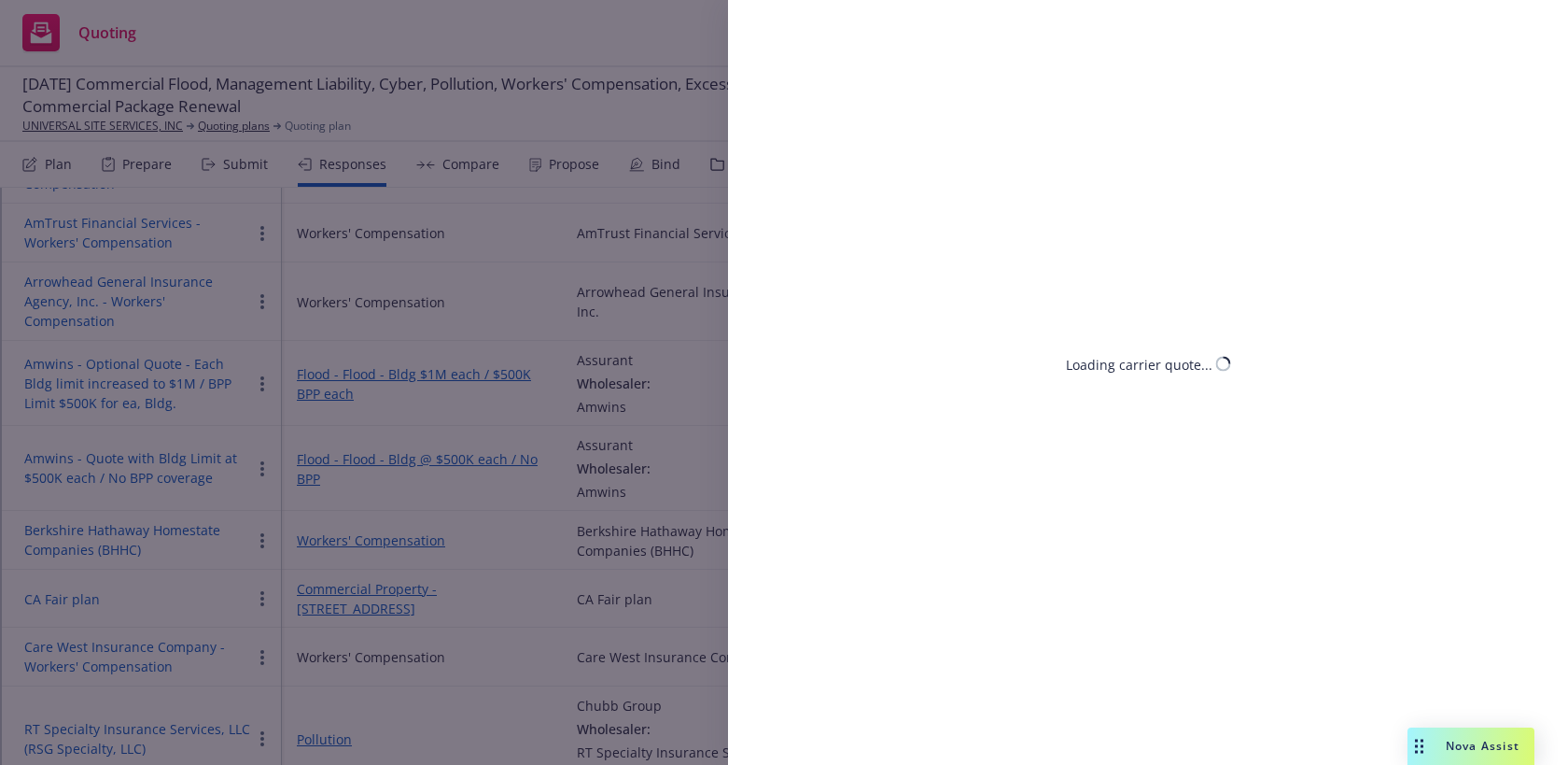
select select "CA"
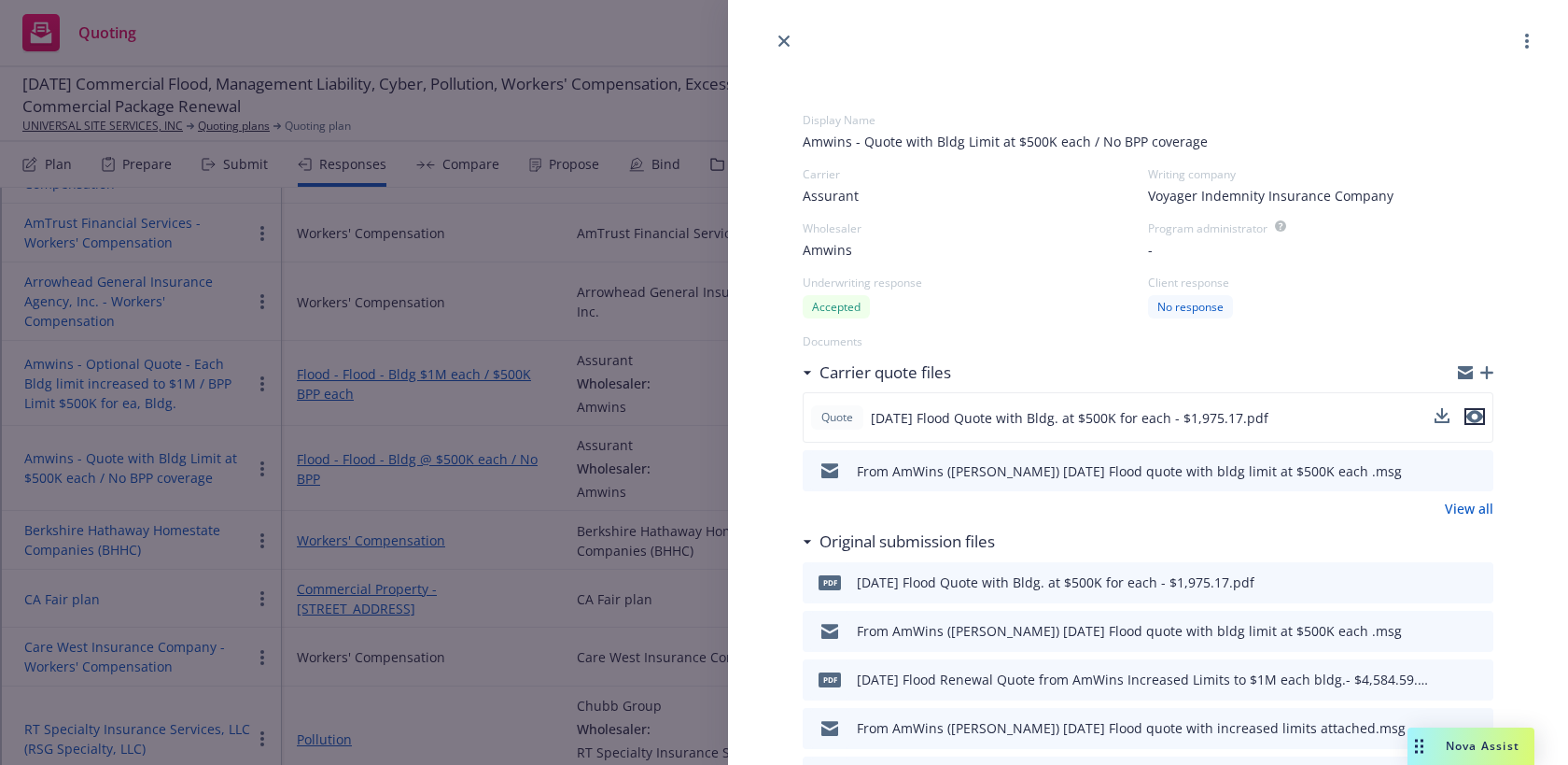
click at [1478, 416] on icon "preview file" at bounding box center [1476, 416] width 17 height 13
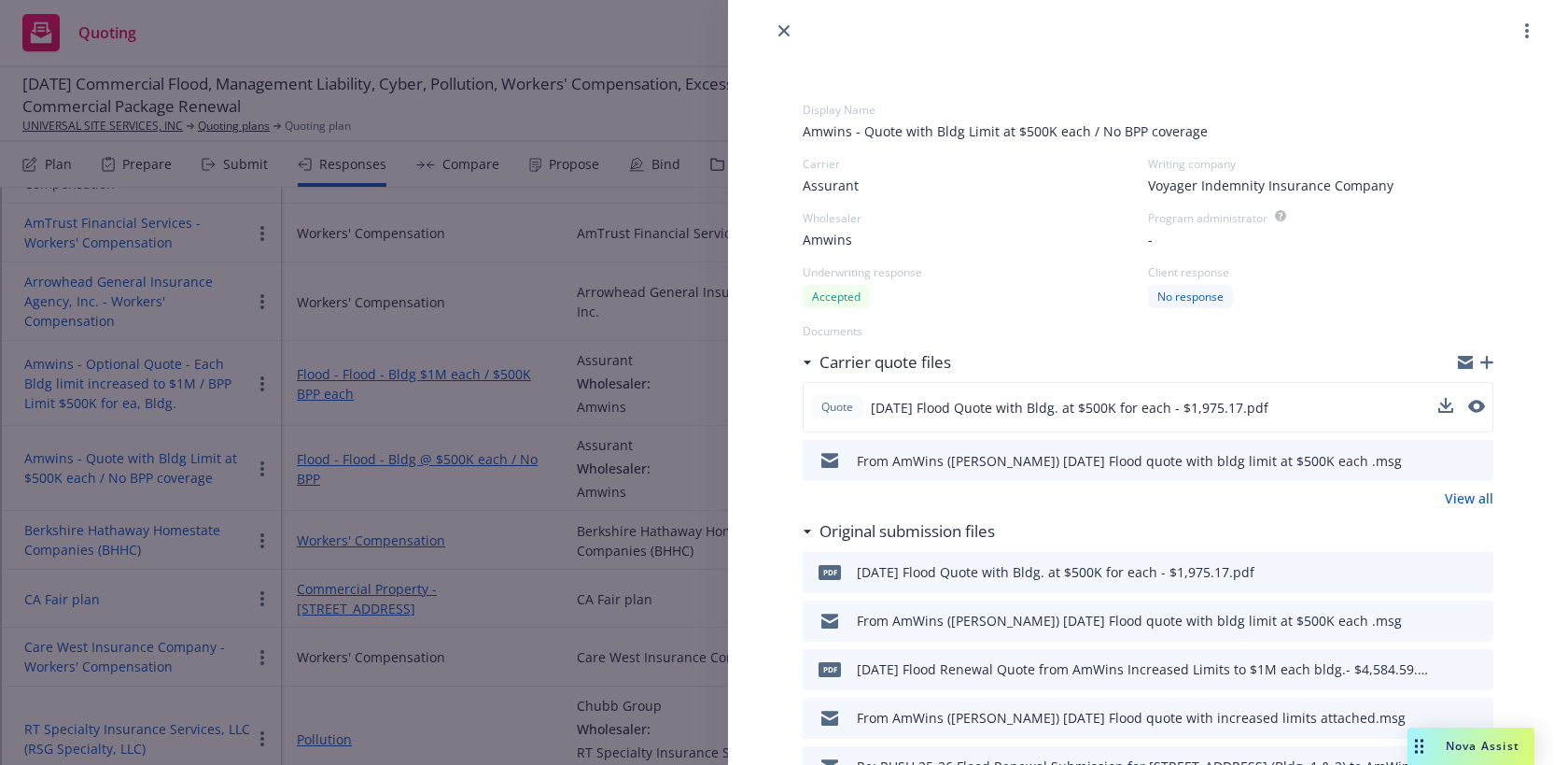
scroll to position [13, 0]
click at [778, 25] on icon "close" at bounding box center [784, 29] width 11 height 11
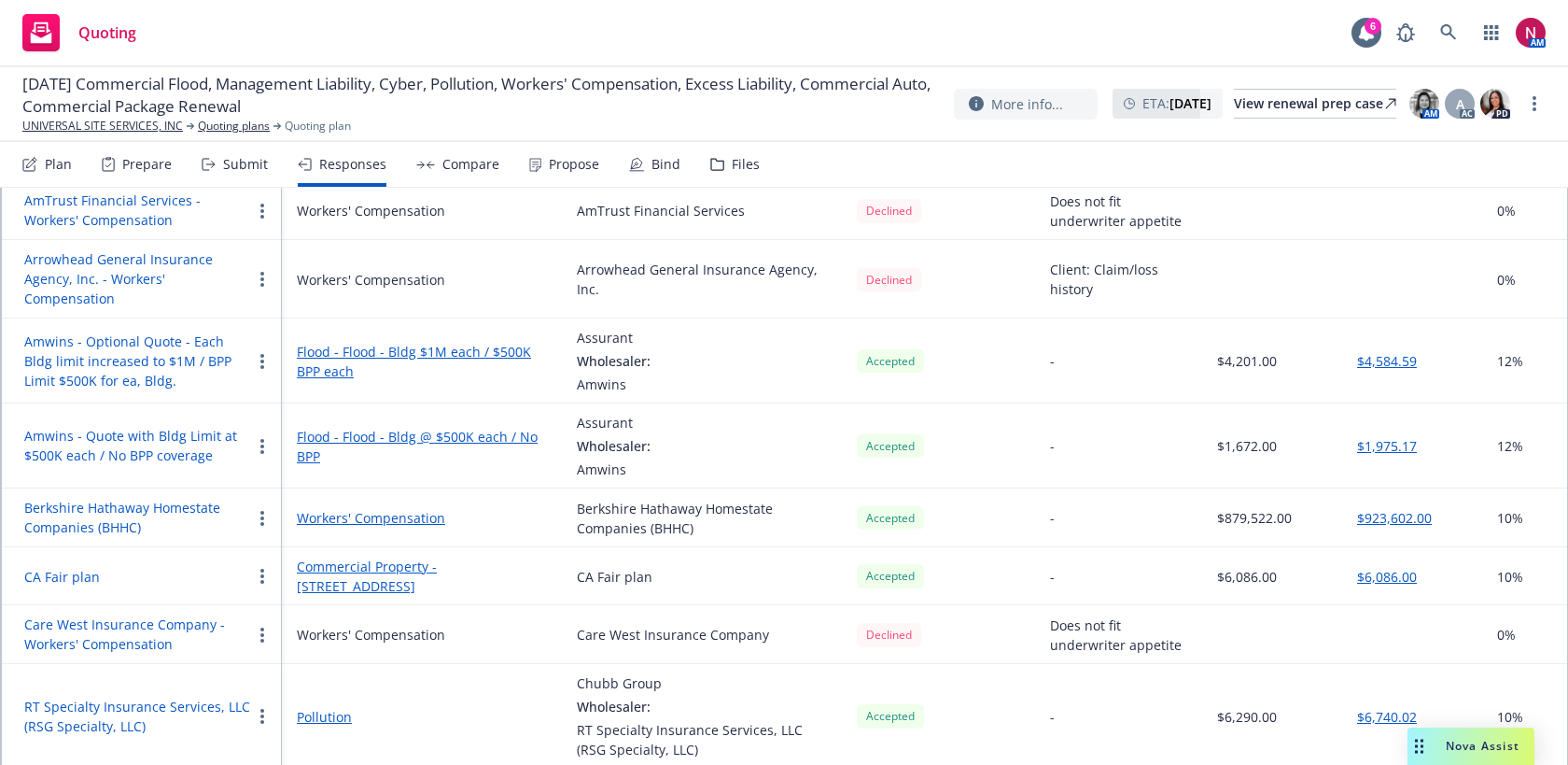
scroll to position [278, 0]
click at [235, 160] on div "Submit" at bounding box center [245, 165] width 45 height 15
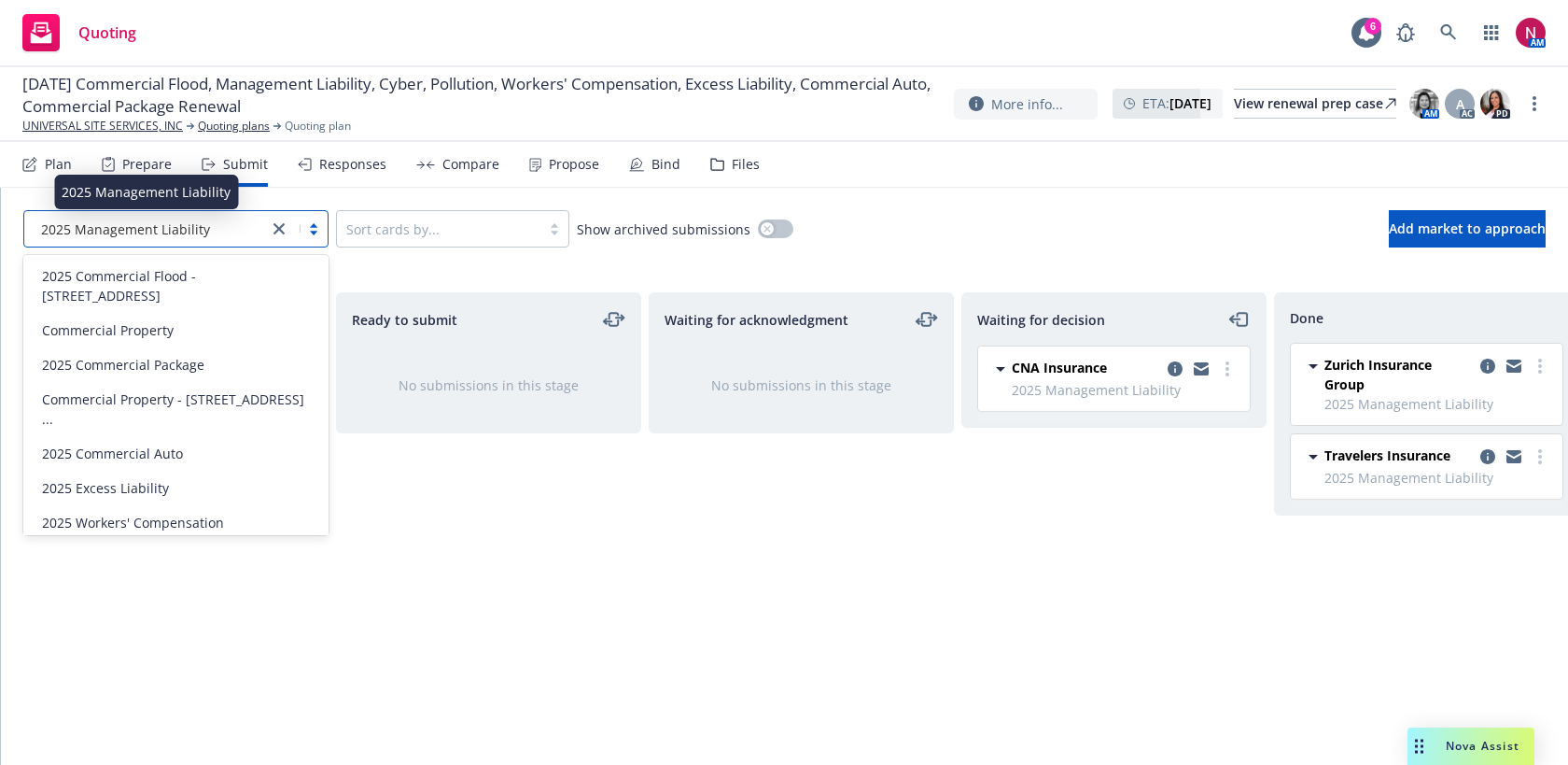
click at [200, 221] on span "2025 Management Liability" at bounding box center [125, 229] width 169 height 20
click at [176, 539] on div "2025 Pollution" at bounding box center [176, 556] width 305 height 34
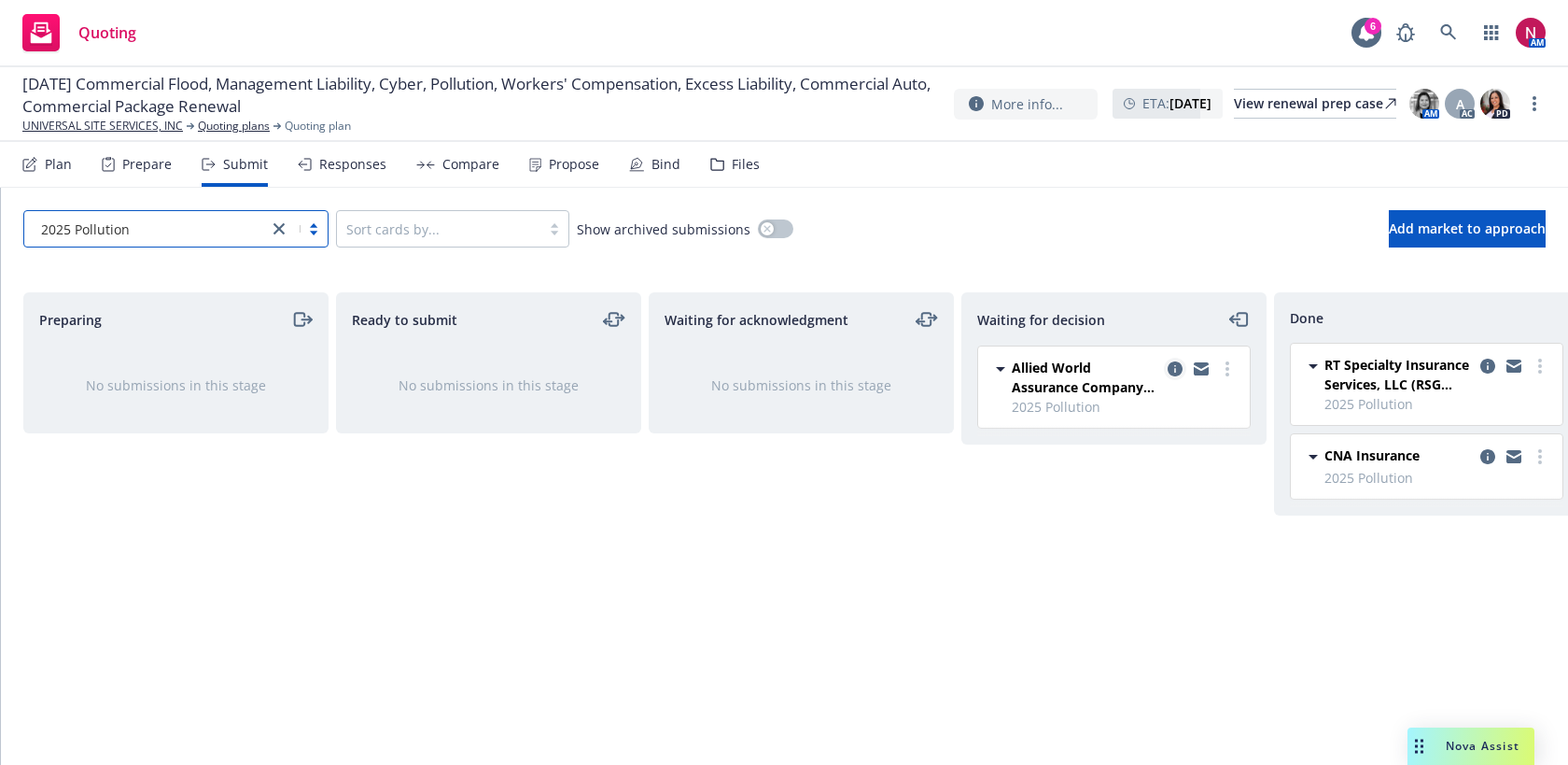
click at [1173, 361] on icon "copy logging email" at bounding box center [1176, 369] width 15 height 15
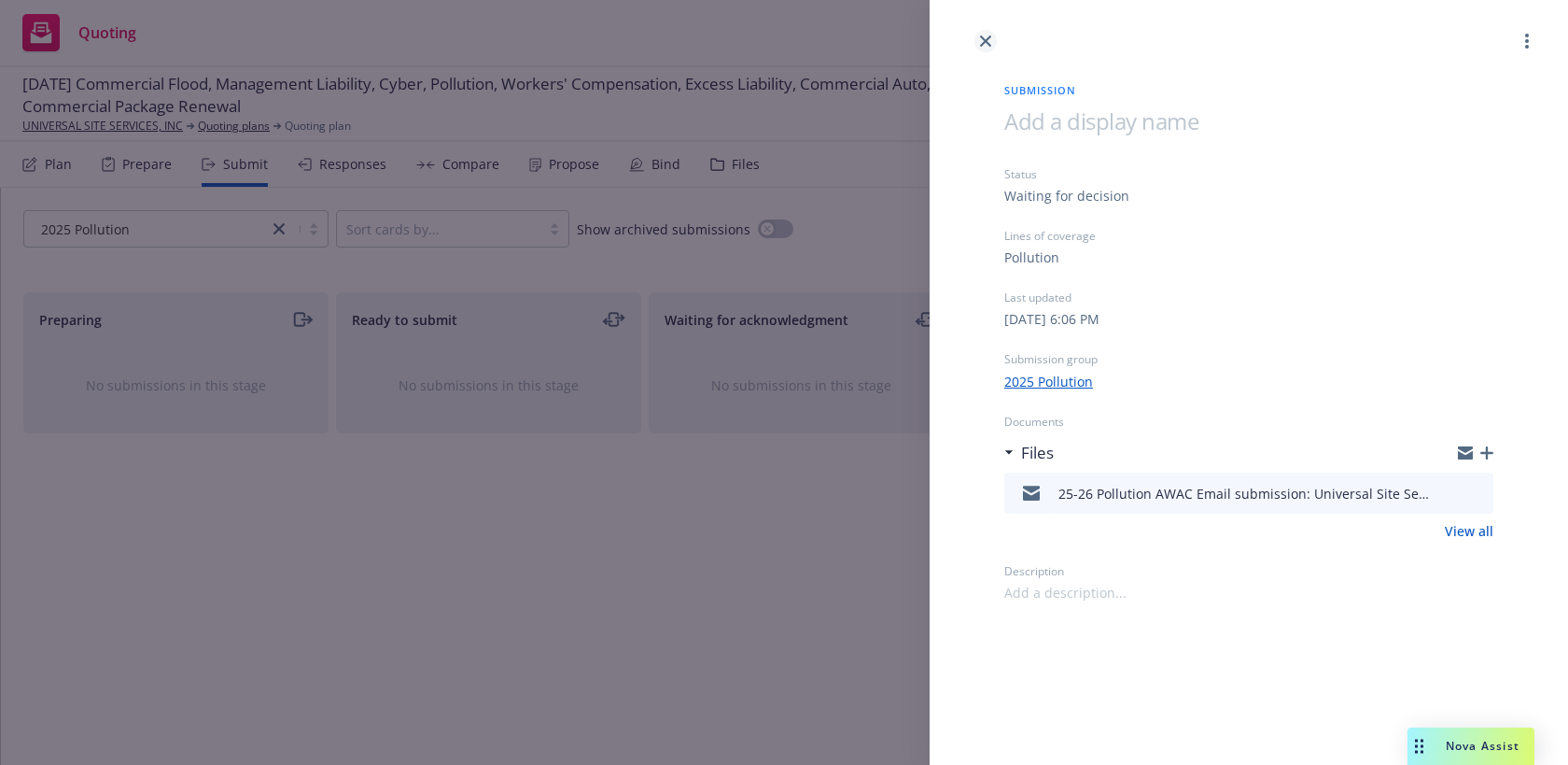
click at [991, 45] on icon "close" at bounding box center [986, 41] width 11 height 11
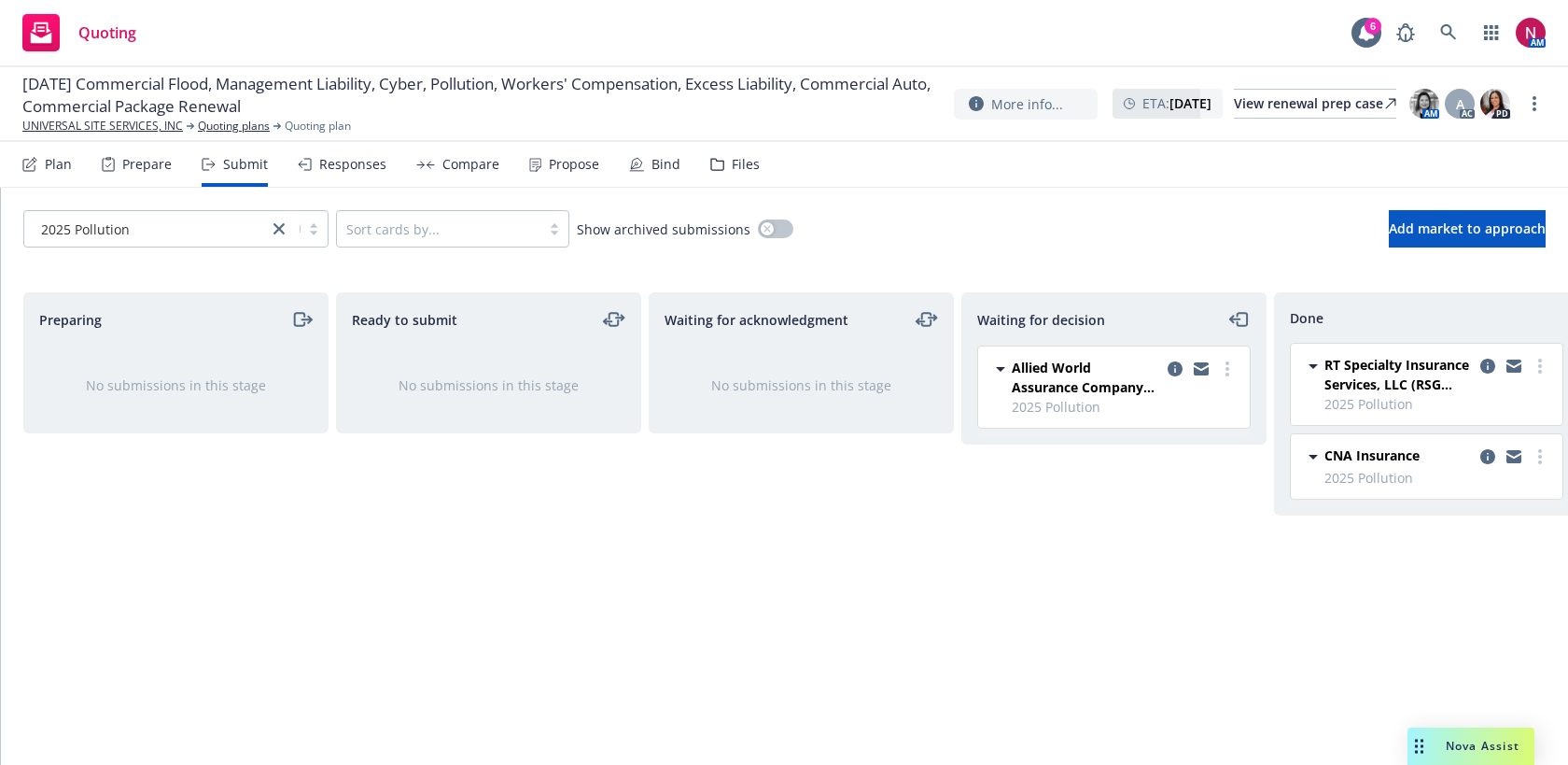
click at [329, 171] on div "Responses" at bounding box center [352, 165] width 68 height 15
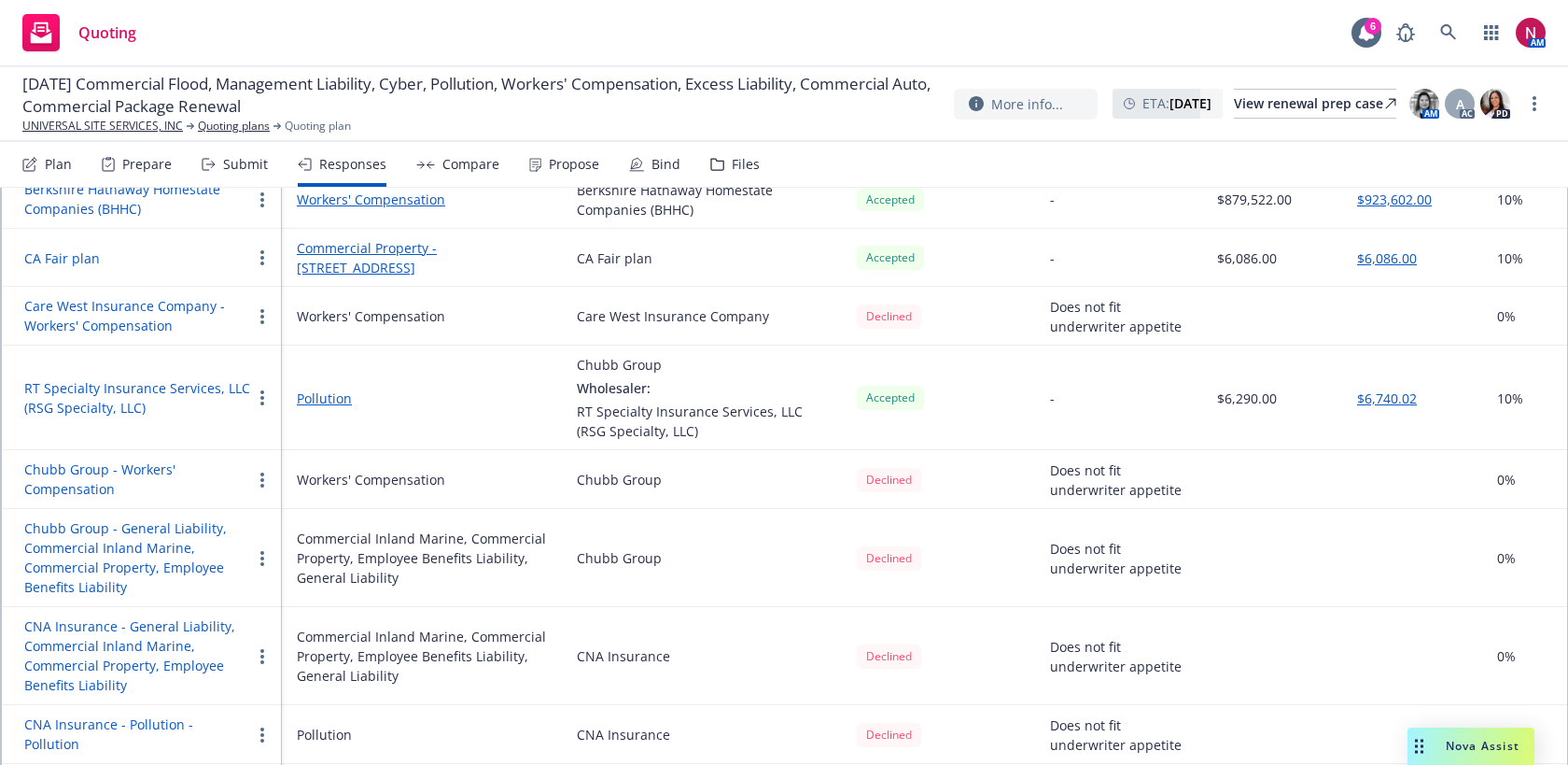
scroll to position [598, 0]
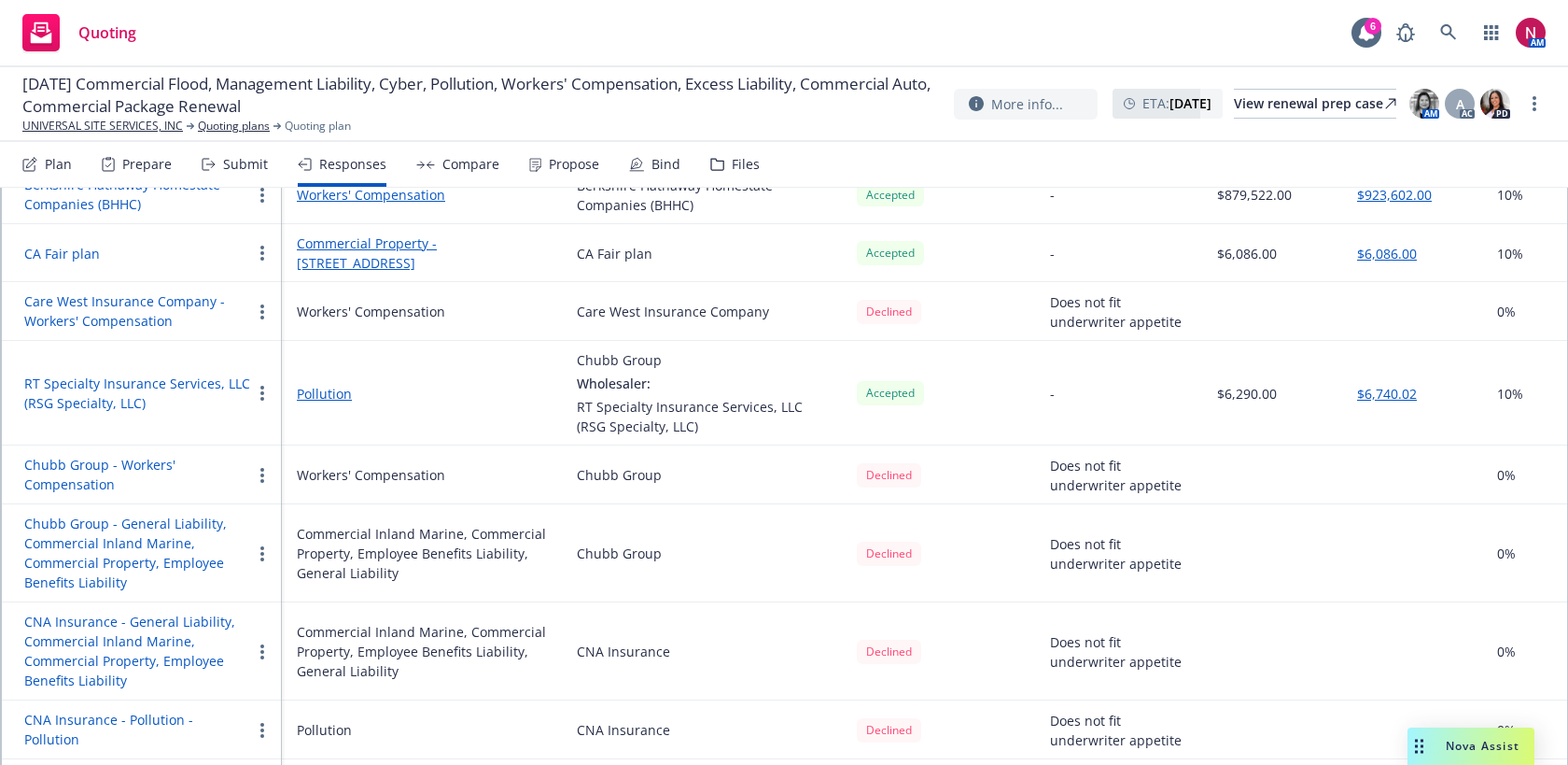
click at [121, 377] on button "RT Specialty Insurance Services, LLC (RSG Specialty, LLC)" at bounding box center [137, 393] width 227 height 39
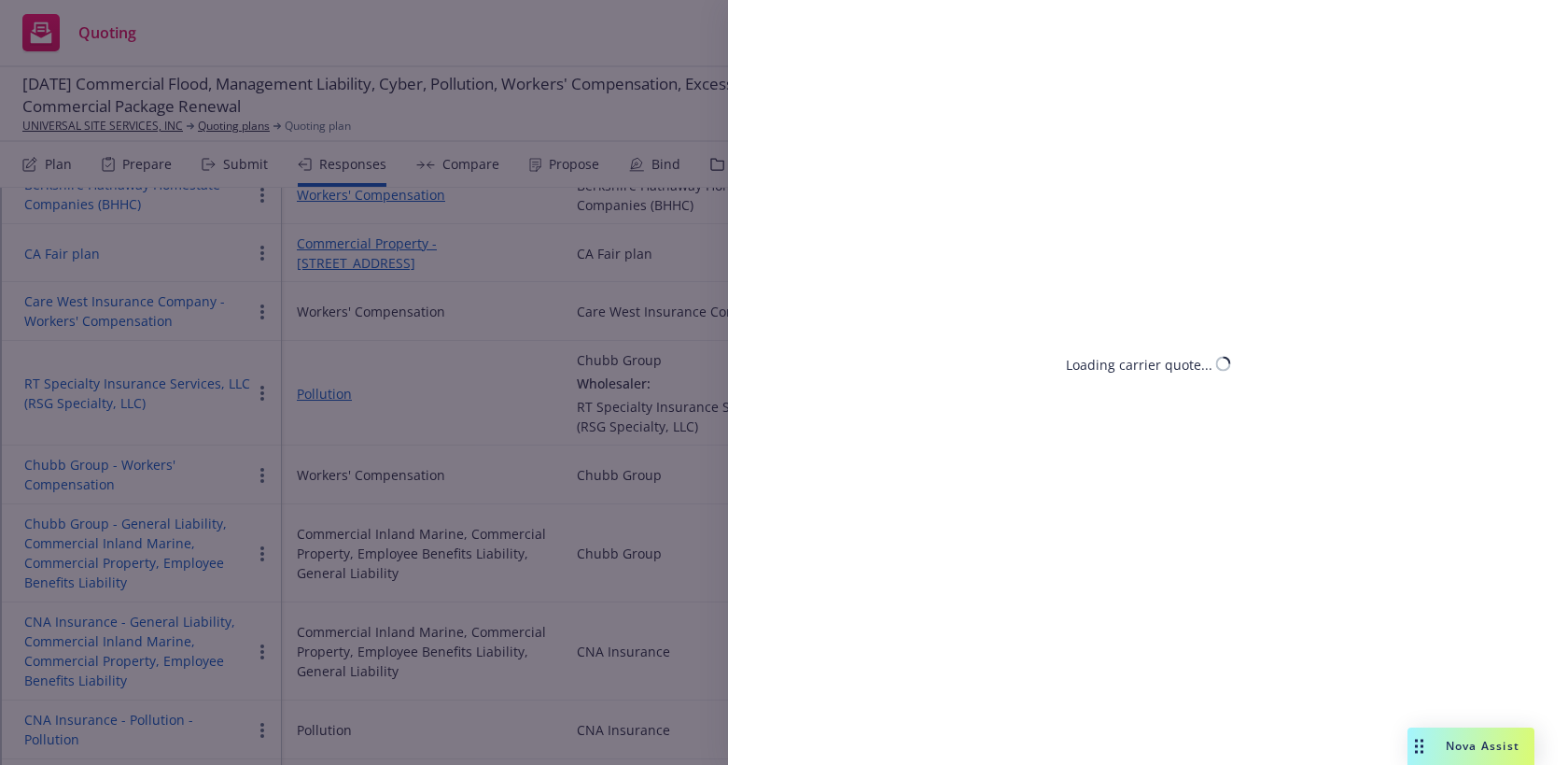
select select "CA"
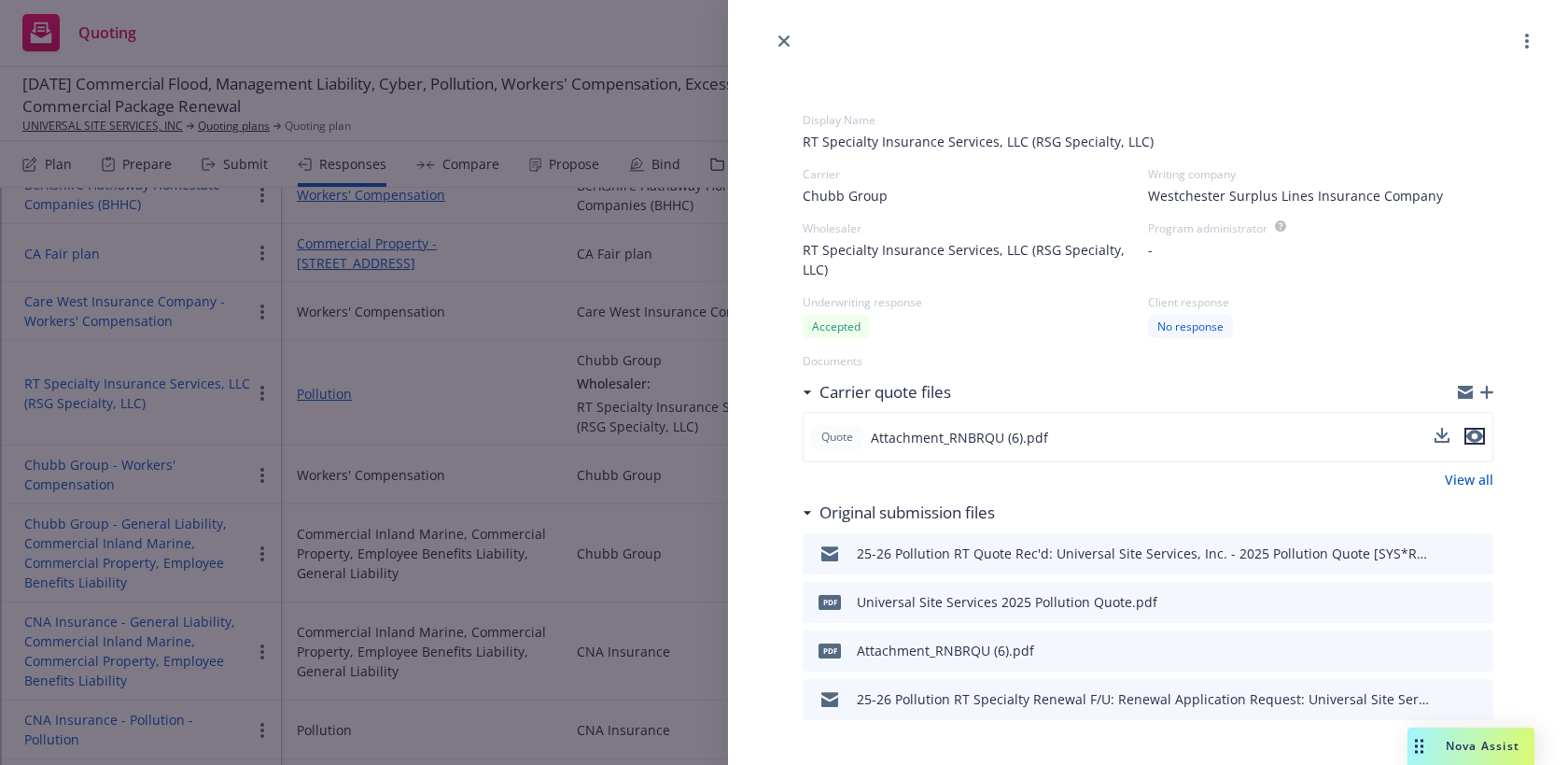
click at [1474, 430] on icon "preview file" at bounding box center [1476, 436] width 17 height 13
click at [788, 43] on icon "close" at bounding box center [784, 41] width 11 height 11
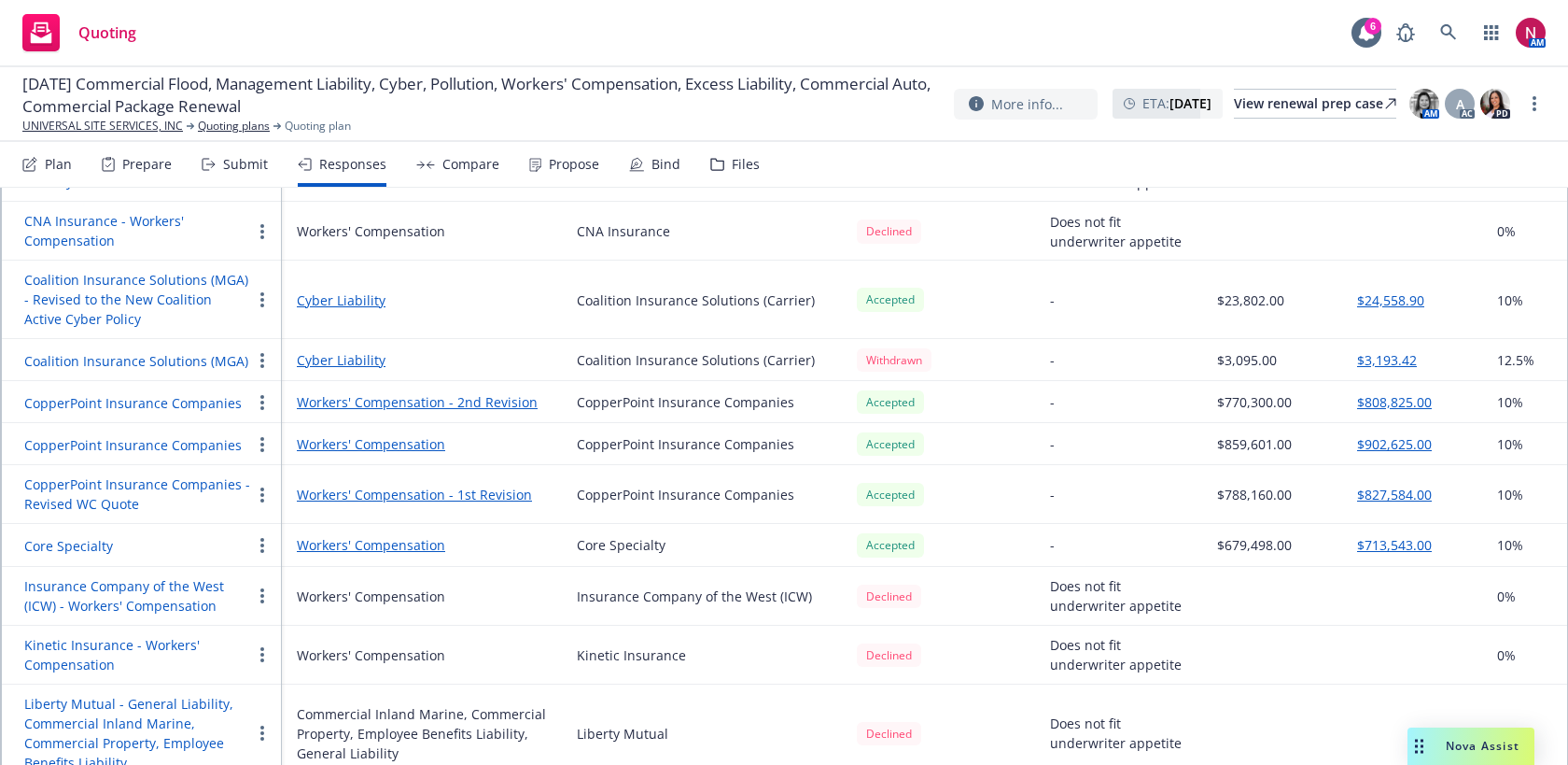
scroll to position [1284, 0]
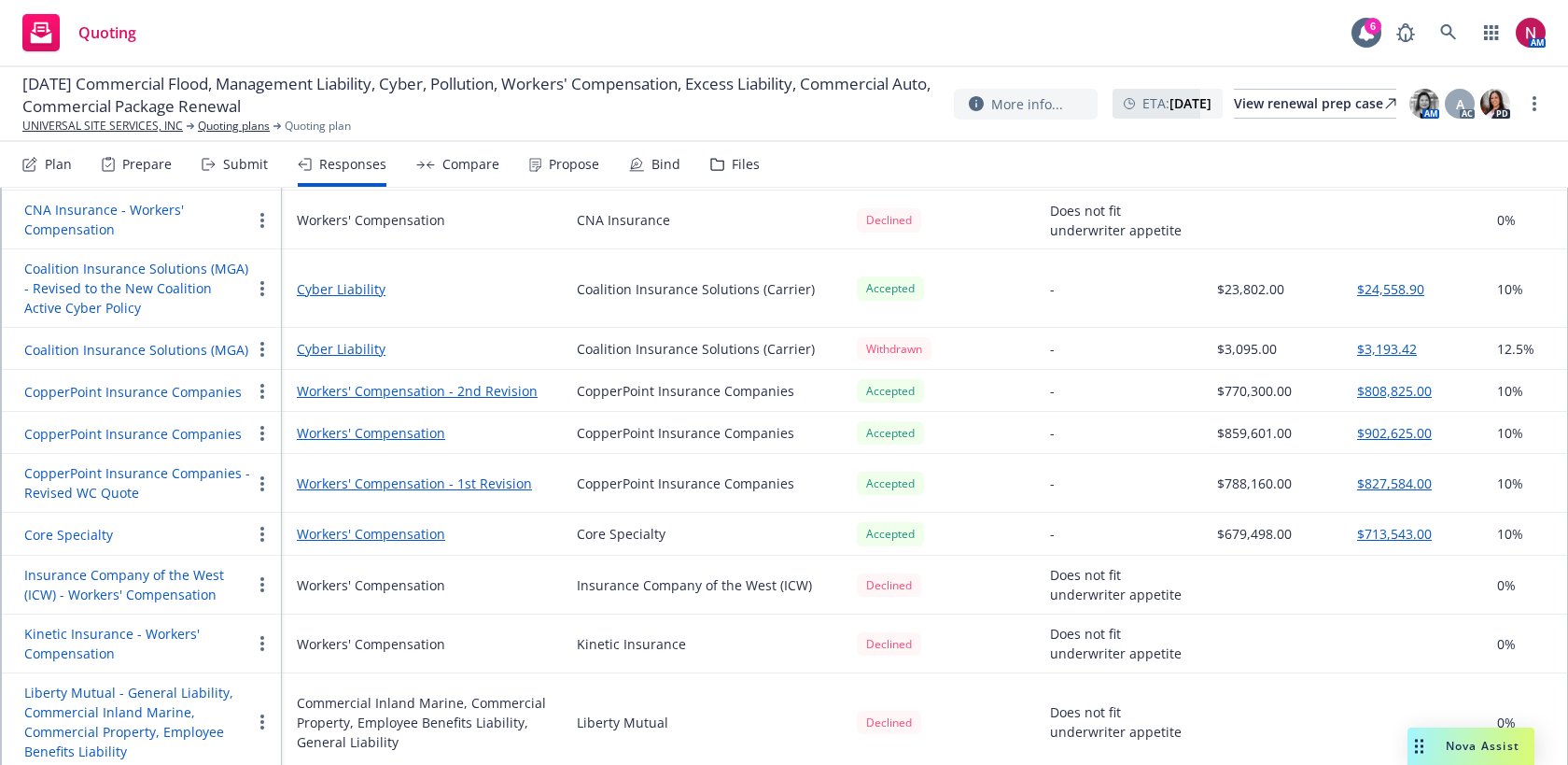
click at [70, 536] on button "Core Specialty" at bounding box center [68, 534] width 89 height 20
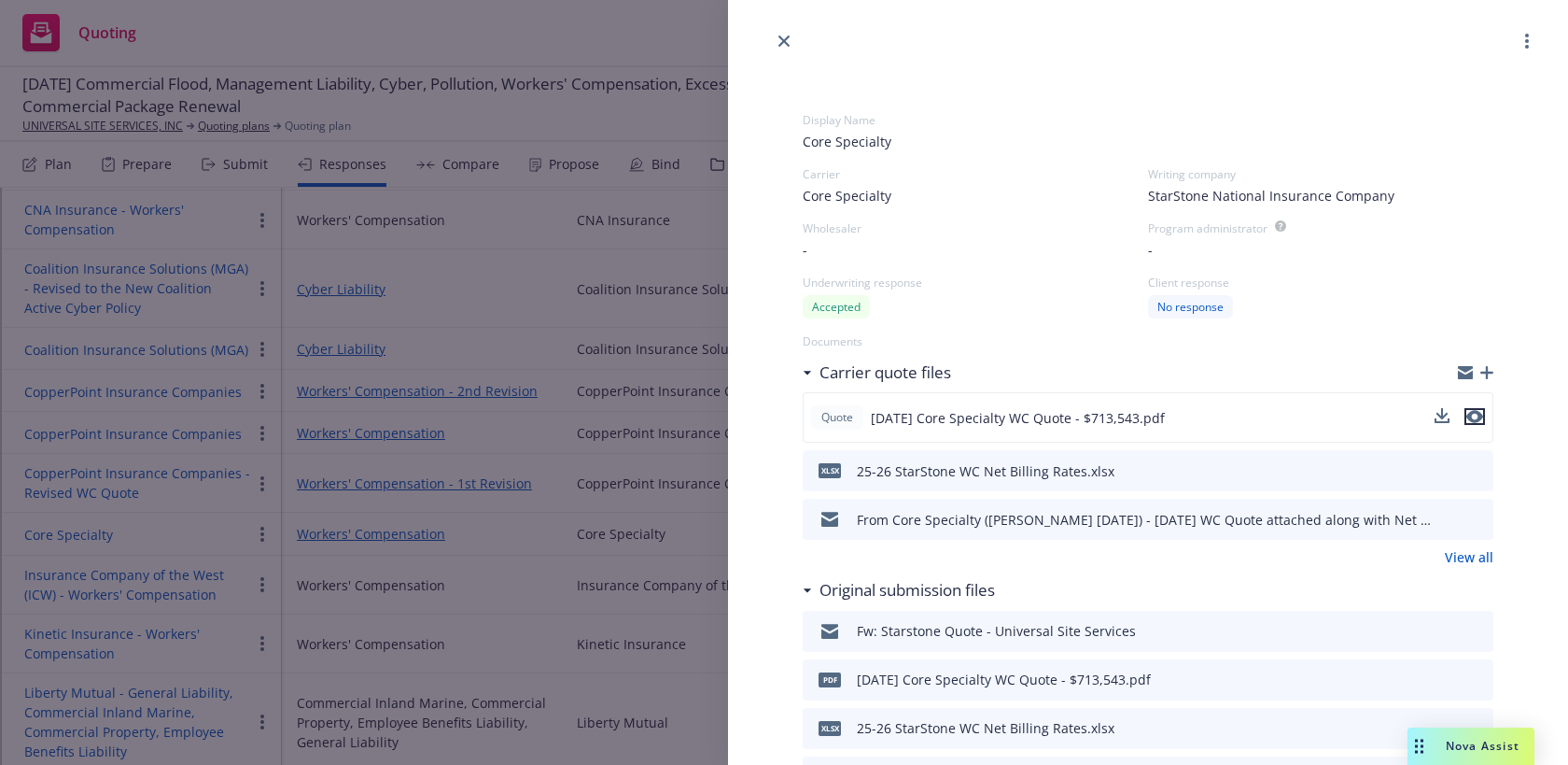
click at [1481, 413] on icon "preview file" at bounding box center [1476, 416] width 17 height 13
